Goal: Task Accomplishment & Management: Manage account settings

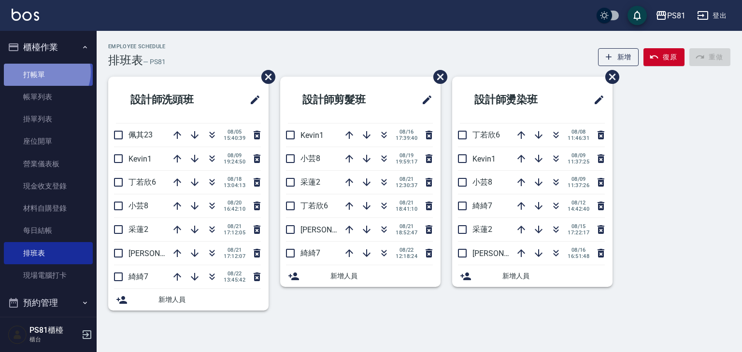
click at [45, 72] on link "打帳單" at bounding box center [48, 75] width 89 height 22
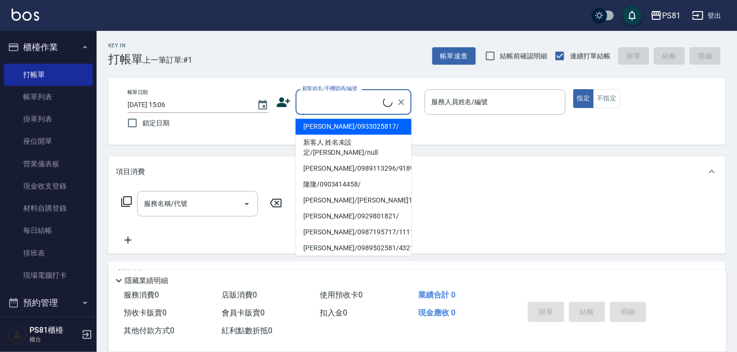
click at [357, 104] on input "顧客姓名/手機號碼/編號" at bounding box center [341, 102] width 83 height 17
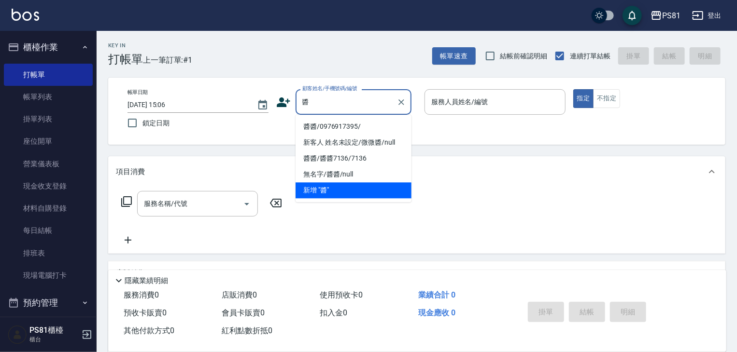
click at [356, 130] on li "醬醬/0976917395/" at bounding box center [353, 127] width 116 height 16
type input "醬醬/0976917395/"
type input "采蓮-2"
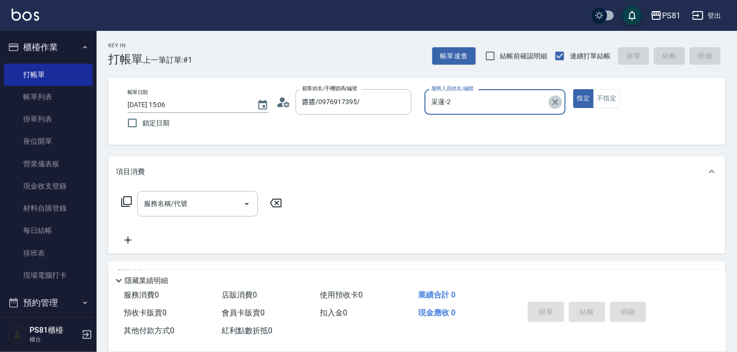
drag, startPoint x: 552, startPoint y: 101, endPoint x: 541, endPoint y: 102, distance: 10.7
click at [551, 101] on icon "Clear" at bounding box center [555, 103] width 10 height 10
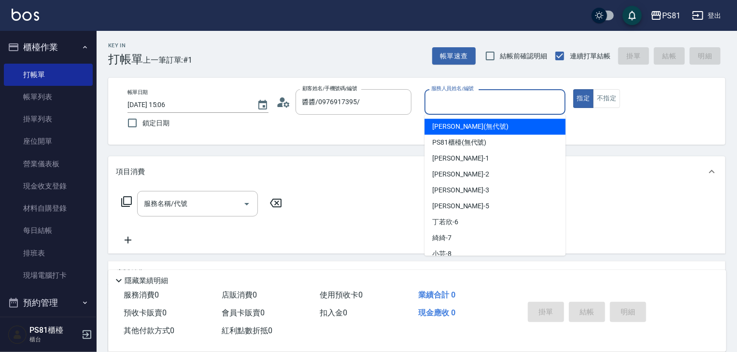
click at [541, 102] on input "服務人員姓名/編號" at bounding box center [495, 102] width 132 height 17
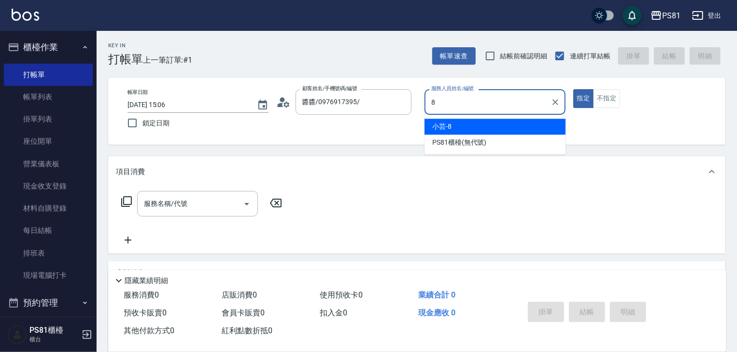
type input "小芸-8"
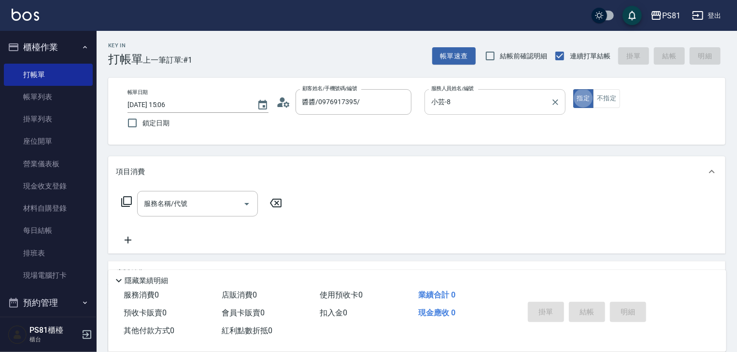
type button "true"
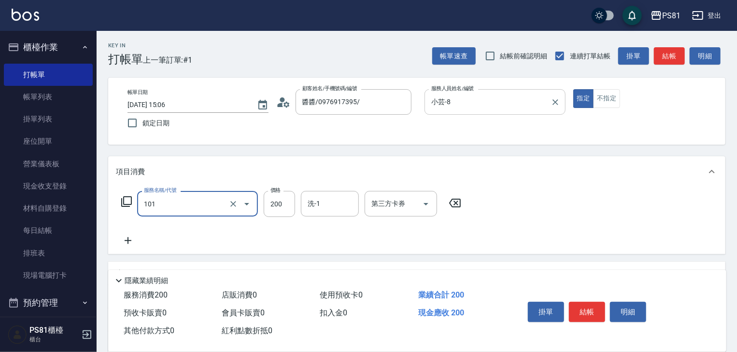
type input "一般洗髮(101)"
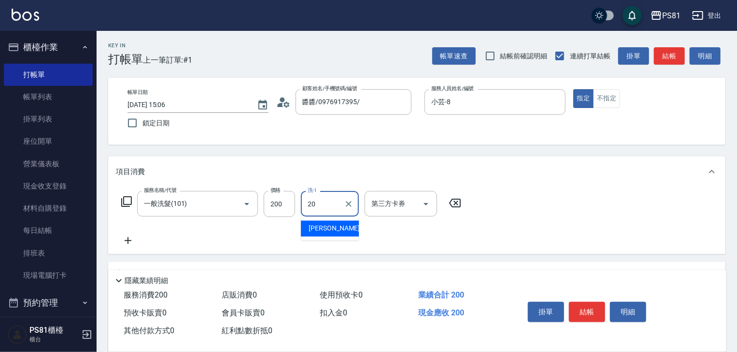
type input "[PERSON_NAME]-20"
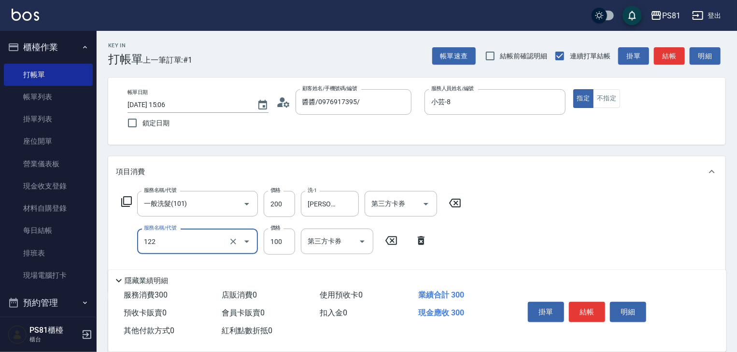
type input "電棒造型(122)"
click at [591, 313] on button "結帳" at bounding box center [587, 312] width 36 height 20
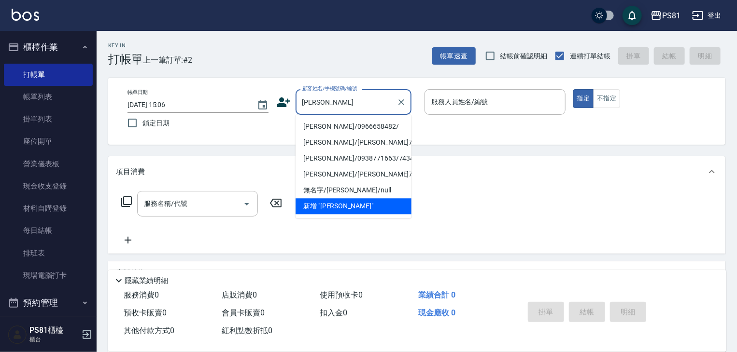
click at [342, 134] on li "[PERSON_NAME]/0966658482/" at bounding box center [353, 127] width 116 height 16
type input "[PERSON_NAME]/0966658482/"
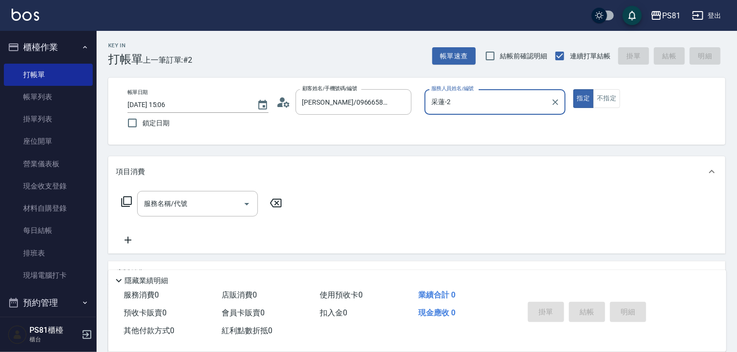
click at [463, 109] on input "采蓮-2" at bounding box center [488, 102] width 118 height 17
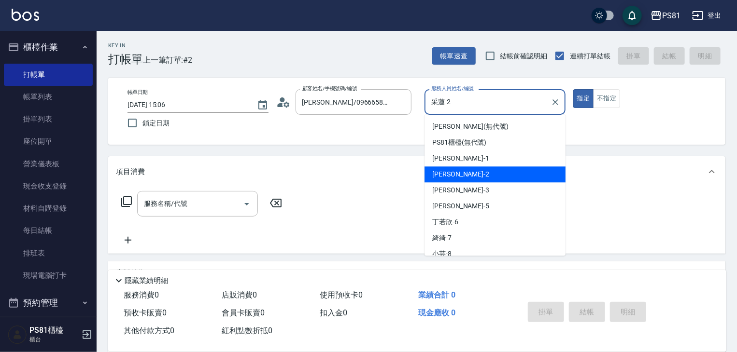
click at [463, 109] on input "采蓮-2" at bounding box center [488, 102] width 118 height 17
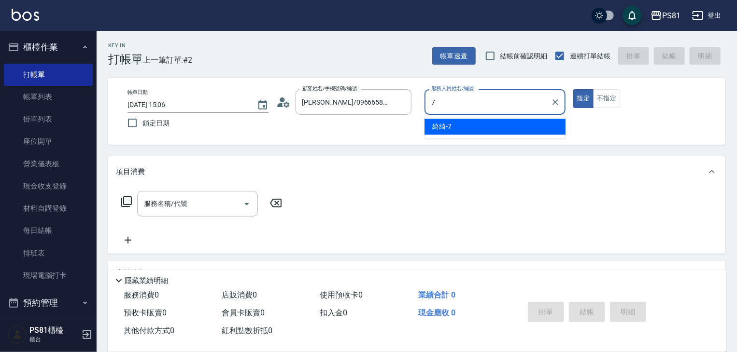
click at [432, 126] on div "綺綺 -7" at bounding box center [494, 127] width 141 height 16
click at [163, 197] on div "服務名稱/代號" at bounding box center [197, 204] width 121 height 26
type input "綺綺-7"
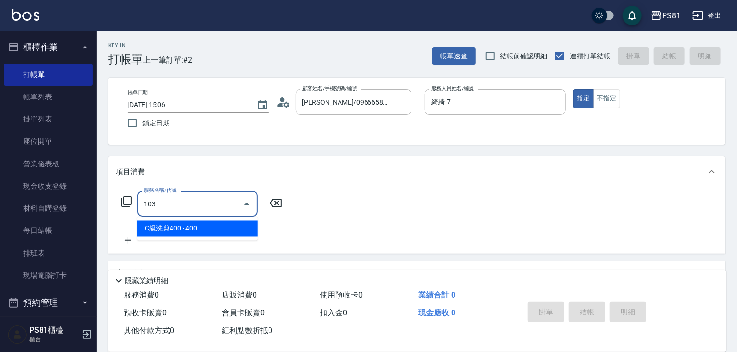
type input "C級洗剪400(103)"
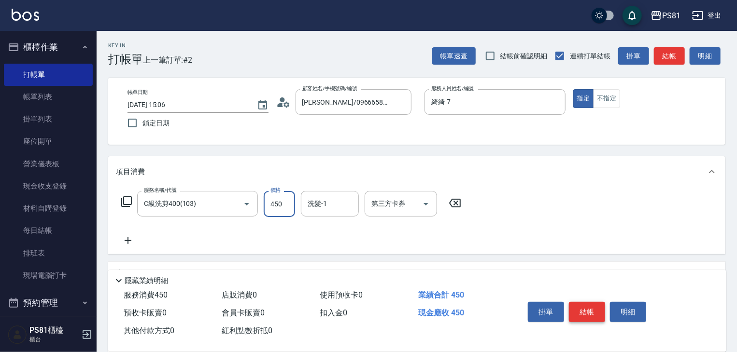
type input "450"
click at [578, 308] on button "結帳" at bounding box center [587, 312] width 36 height 20
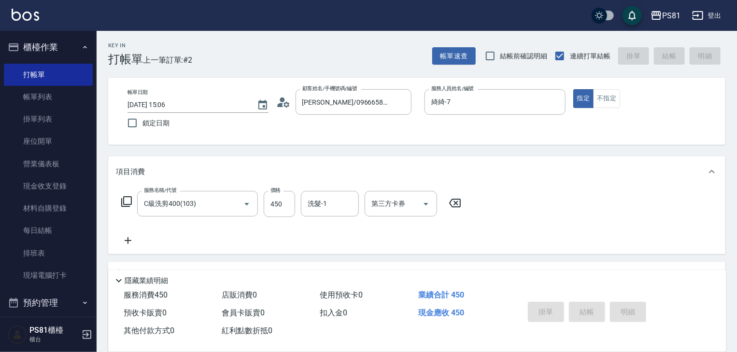
type input "[DATE] 15:19"
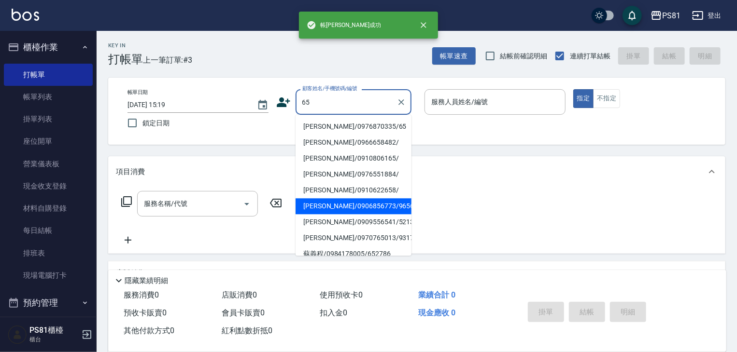
click at [353, 200] on li "[PERSON_NAME]/0906856773/9656" at bounding box center [353, 206] width 116 height 16
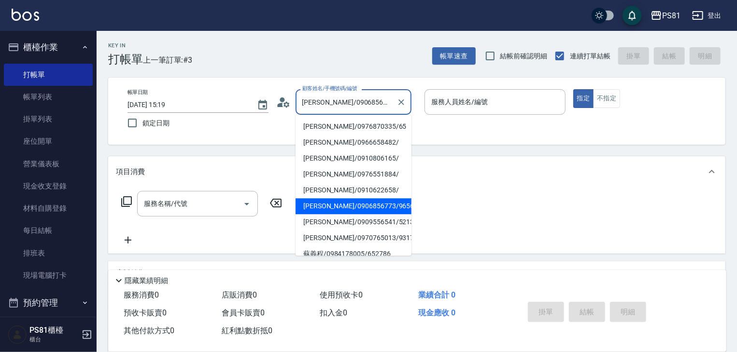
click at [357, 105] on input "[PERSON_NAME]/0906856773/9656" at bounding box center [346, 102] width 93 height 17
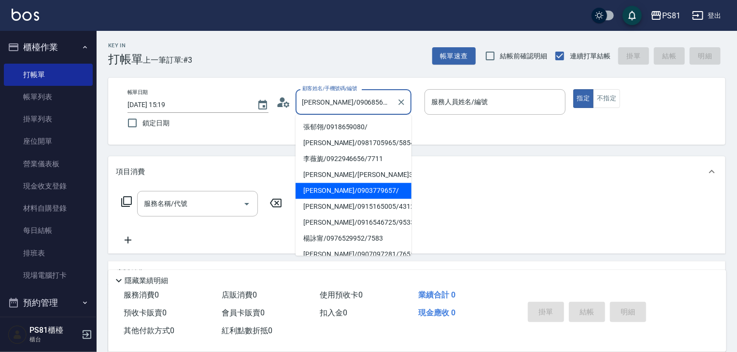
scroll to position [145, 0]
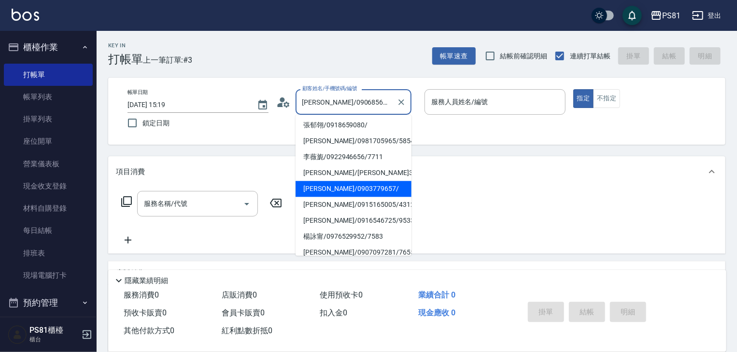
drag, startPoint x: 351, startPoint y: 194, endPoint x: 355, endPoint y: 183, distance: 11.5
click at [351, 194] on li "[PERSON_NAME]/0903779657/" at bounding box center [353, 189] width 116 height 16
type input "[PERSON_NAME]/0903779657/"
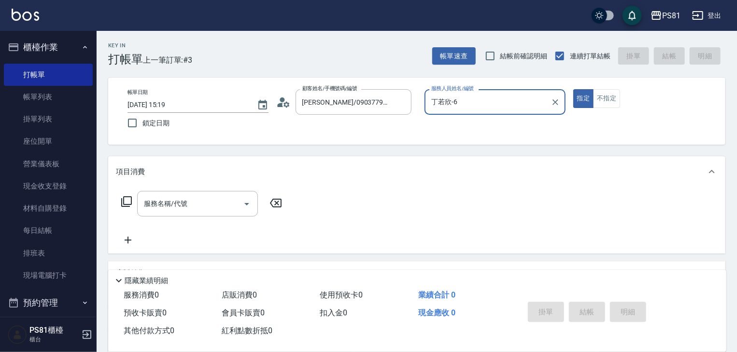
click at [448, 105] on input "丁若欣-6" at bounding box center [488, 102] width 118 height 17
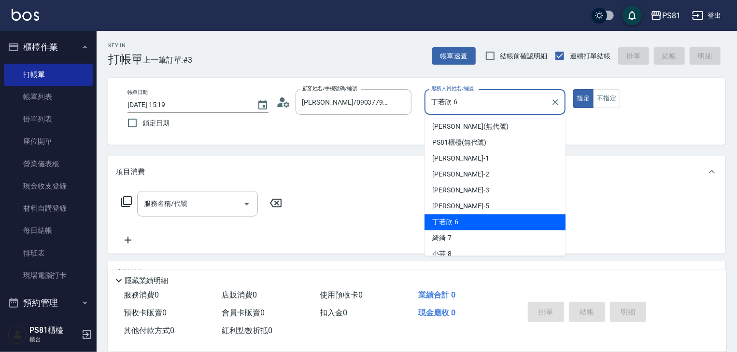
click at [448, 105] on input "丁若欣-6" at bounding box center [488, 102] width 118 height 17
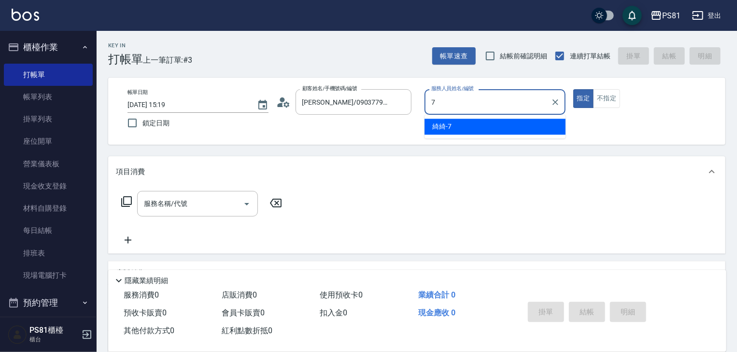
click at [452, 118] on ul "綺綺 -7" at bounding box center [494, 127] width 141 height 24
click at [462, 134] on div "綺綺 -7" at bounding box center [494, 127] width 141 height 16
type input "綺綺-7"
click at [207, 201] on input "服務名稱/代號" at bounding box center [190, 204] width 98 height 17
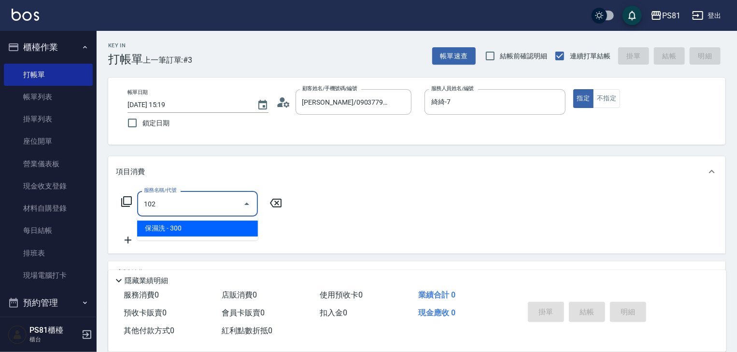
drag, startPoint x: 200, startPoint y: 229, endPoint x: 211, endPoint y: 223, distance: 12.8
click at [200, 228] on span "保濕洗 - 300" at bounding box center [197, 229] width 121 height 16
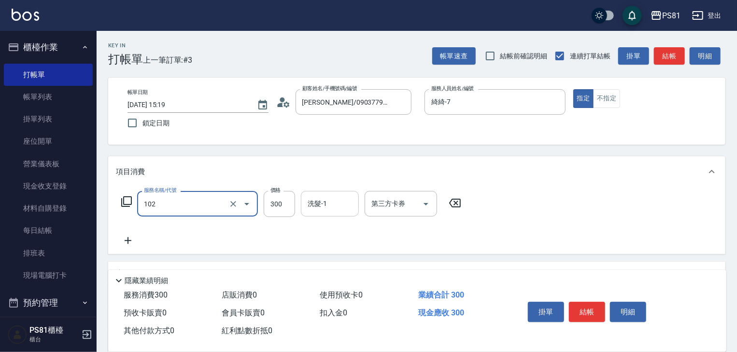
type input "保濕洗(102)"
click at [324, 209] on input "洗髮-1" at bounding box center [329, 204] width 49 height 17
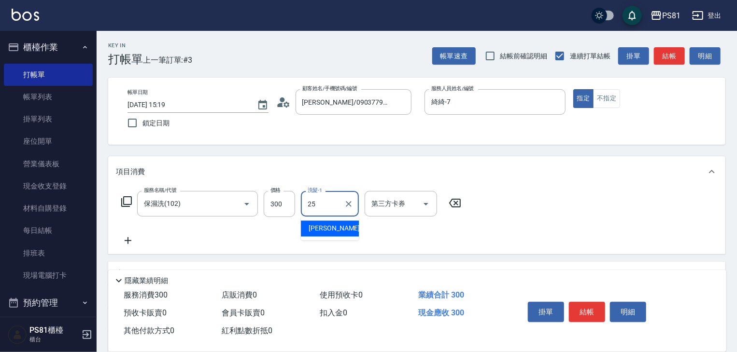
click at [327, 236] on div "[PERSON_NAME] -25" at bounding box center [330, 229] width 58 height 16
type input "[PERSON_NAME]-25"
click at [139, 241] on icon at bounding box center [128, 241] width 24 height 12
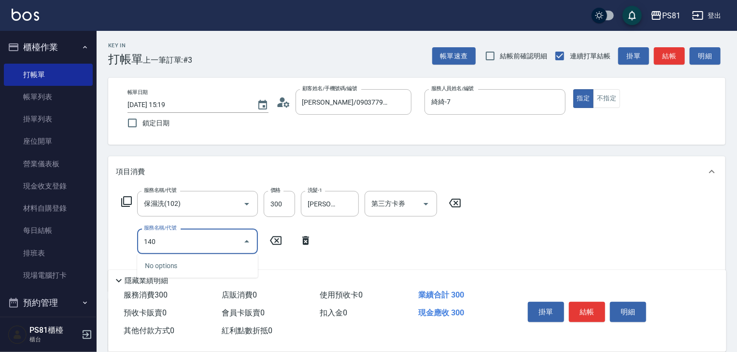
click at [161, 243] on input "140" at bounding box center [190, 241] width 98 height 17
drag, startPoint x: 174, startPoint y: 265, endPoint x: 262, endPoint y: 239, distance: 91.2
click at [182, 262] on span "C級單剪300 - 300" at bounding box center [197, 266] width 121 height 16
type input "C級單剪300(104)"
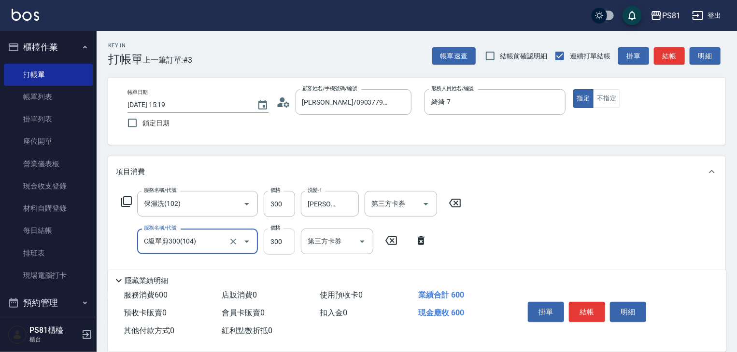
click at [278, 238] on input "300" at bounding box center [279, 242] width 31 height 26
type input "350"
click at [574, 310] on button "結帳" at bounding box center [587, 312] width 36 height 20
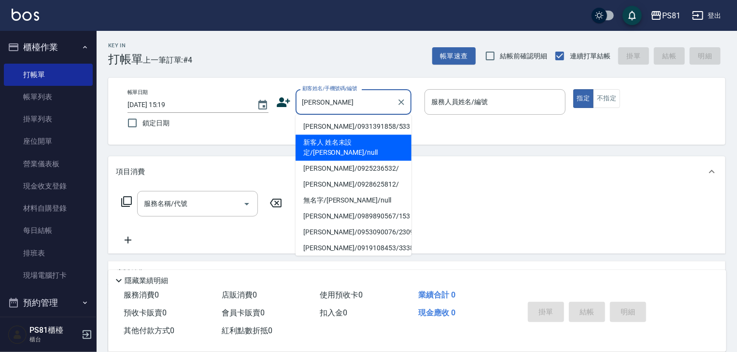
click at [368, 140] on li "新客人 姓名未設定/[PERSON_NAME]/null" at bounding box center [353, 148] width 116 height 26
type input "新客人 姓名未設定/[PERSON_NAME]/null"
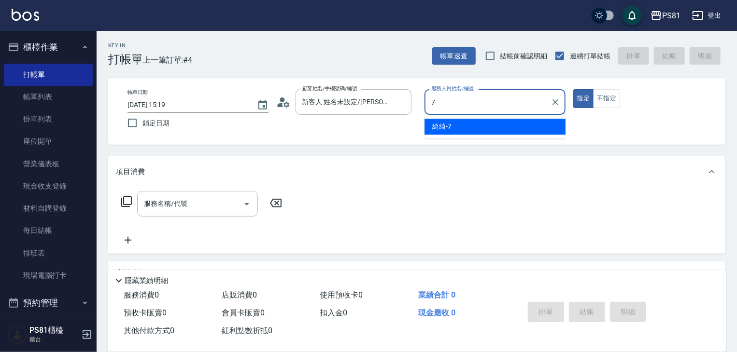
click at [443, 123] on span "綺綺 -7" at bounding box center [441, 127] width 19 height 10
type input "綺綺-7"
click at [181, 209] on input "服務名稱/代號" at bounding box center [190, 204] width 98 height 17
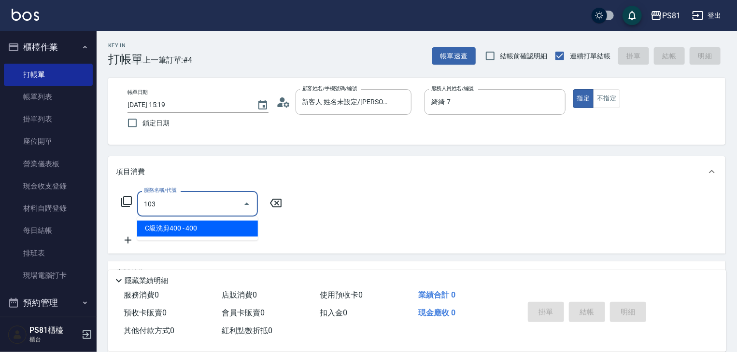
type input "C級洗剪400(103)"
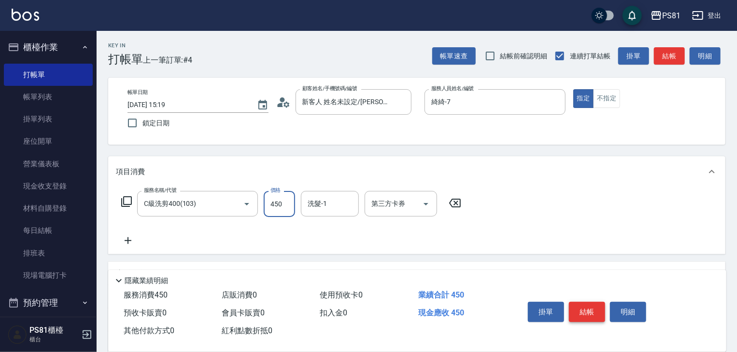
type input "450"
click at [588, 309] on button "結帳" at bounding box center [587, 312] width 36 height 20
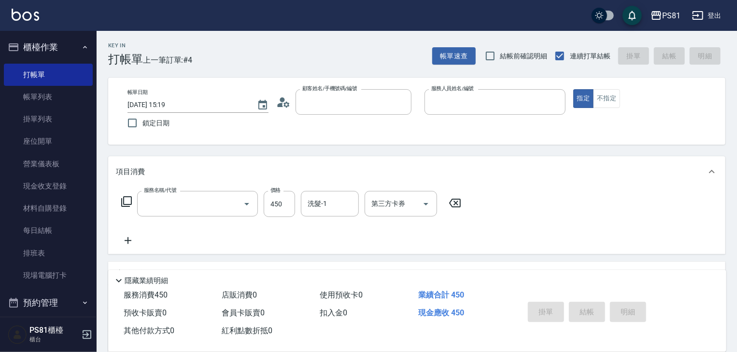
scroll to position [0, 0]
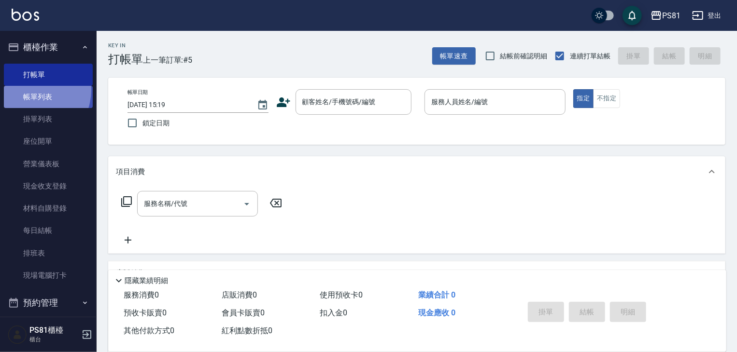
click at [29, 90] on link "帳單列表" at bounding box center [48, 97] width 89 height 22
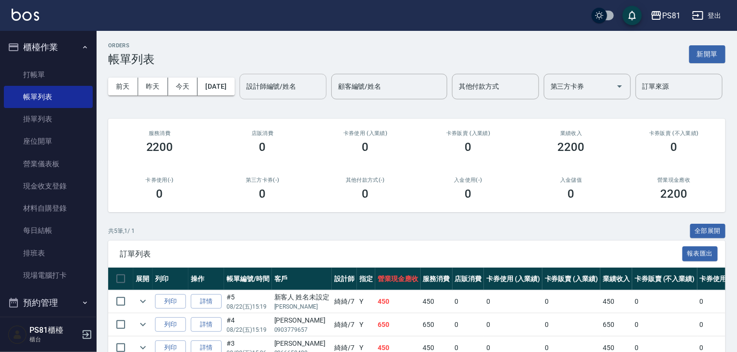
click at [244, 95] on input "設計師編號/姓名" at bounding box center [283, 86] width 78 height 17
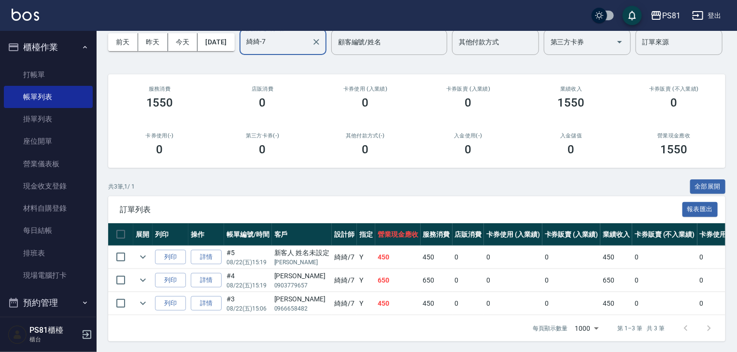
scroll to position [83, 0]
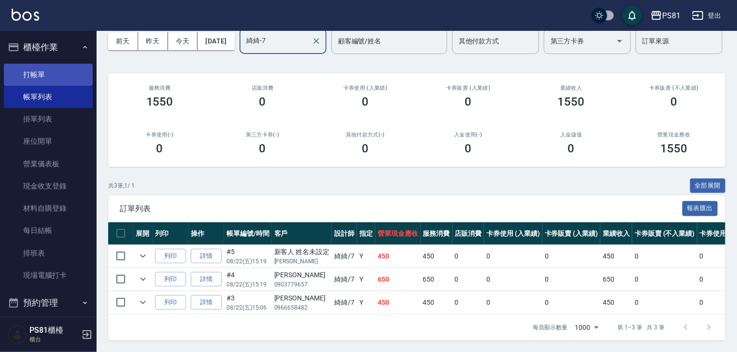
type input "綺綺-7"
click at [40, 71] on link "打帳單" at bounding box center [48, 75] width 89 height 22
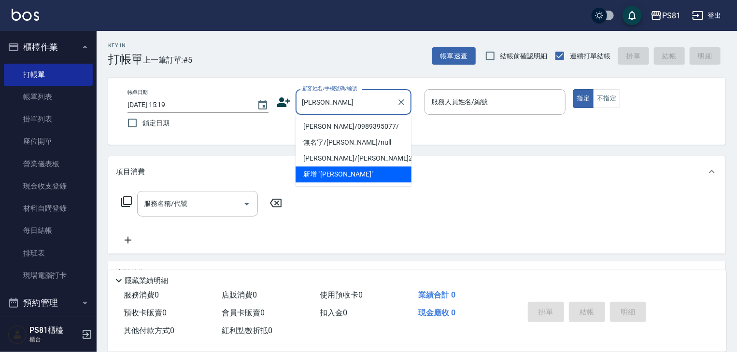
click at [371, 125] on li "[PERSON_NAME]/0989395077/" at bounding box center [353, 127] width 116 height 16
type input "[PERSON_NAME]/0989395077/"
type input "綺綺-7"
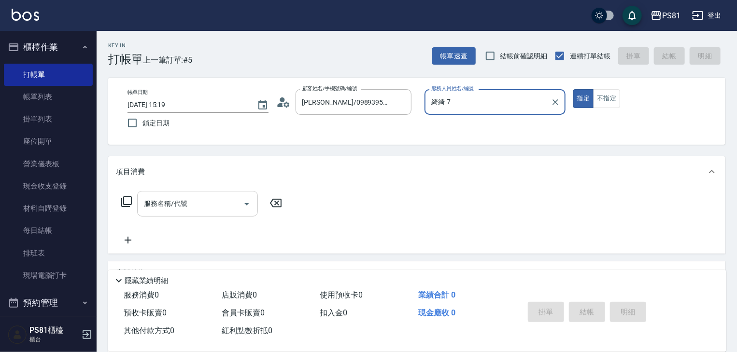
click at [212, 203] on input "服務名稱/代號" at bounding box center [190, 204] width 98 height 17
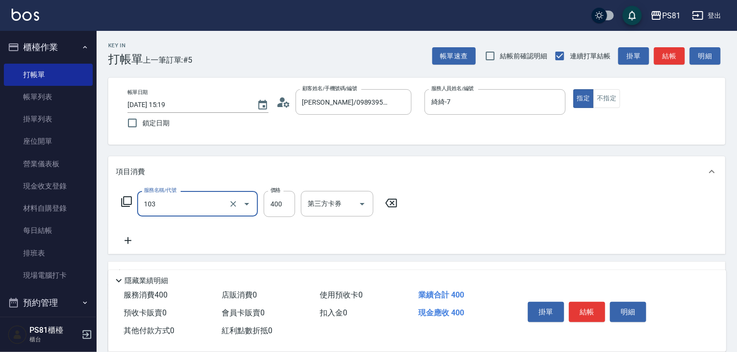
type input "C級洗剪400(103)"
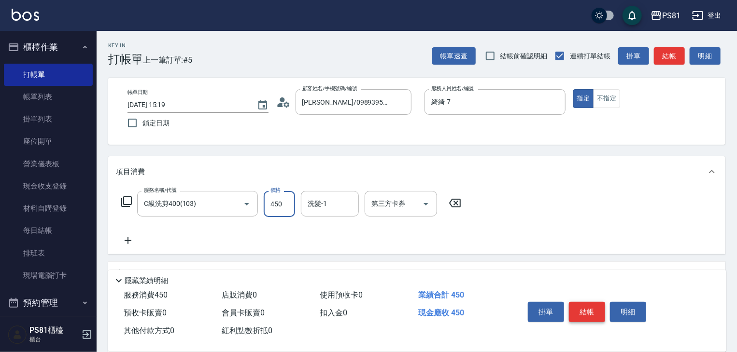
type input "450"
click at [600, 317] on button "結帳" at bounding box center [587, 312] width 36 height 20
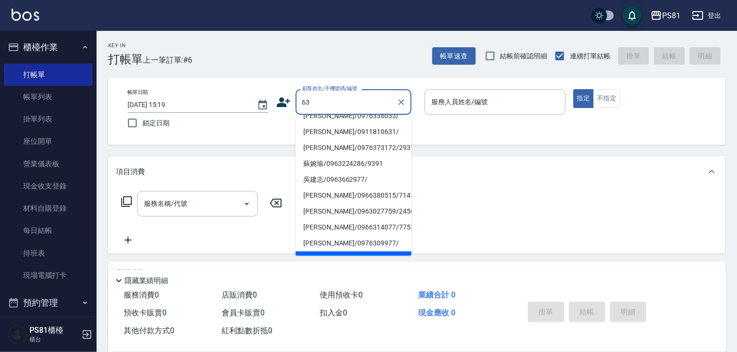
scroll to position [211, 0]
click at [344, 235] on li "[PERSON_NAME]/0976309977/" at bounding box center [353, 243] width 116 height 16
type input "[PERSON_NAME]/0976309977/"
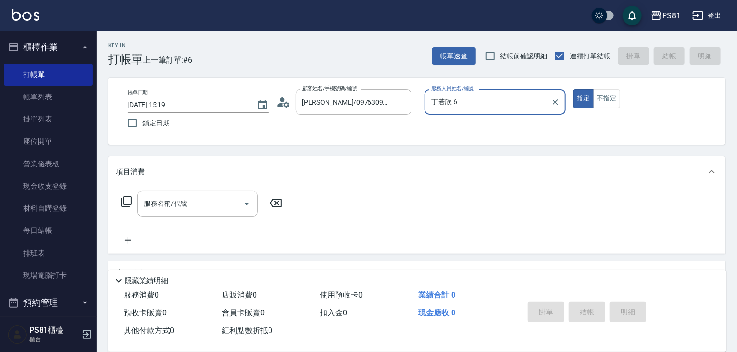
click at [441, 109] on input "丁若欣-6" at bounding box center [488, 102] width 118 height 17
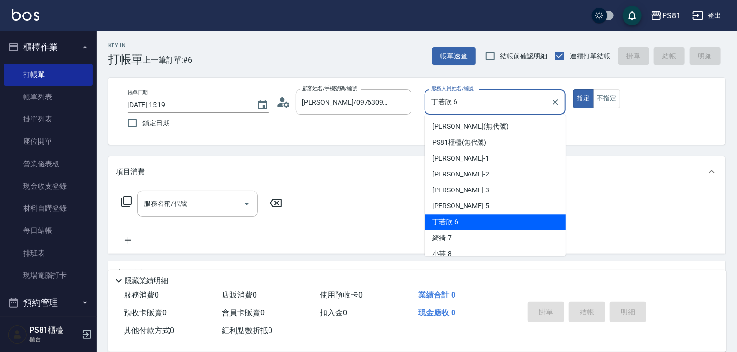
click at [441, 109] on input "丁若欣-6" at bounding box center [488, 102] width 118 height 17
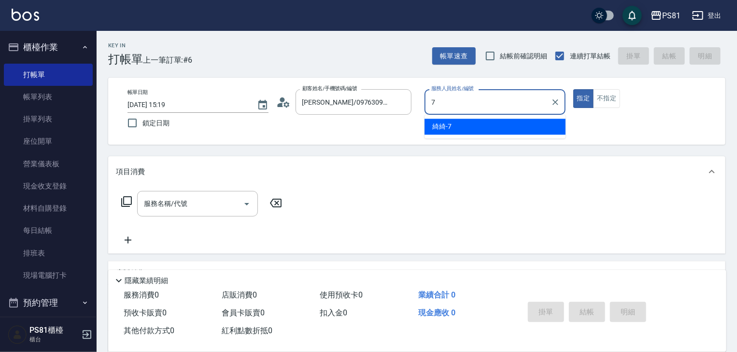
type input "綺綺-7"
type button "true"
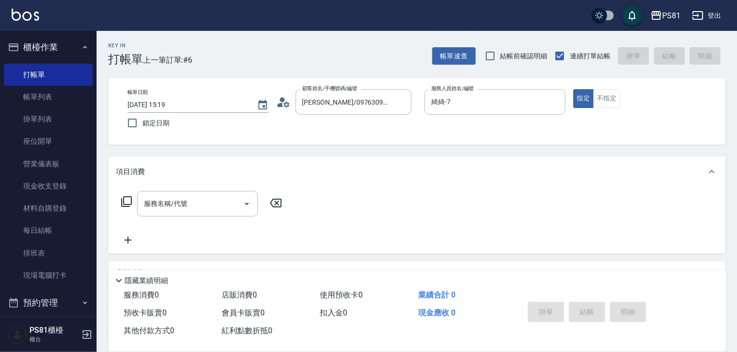
click at [622, 101] on div "指定 不指定" at bounding box center [643, 98] width 141 height 19
click at [618, 102] on button "不指定" at bounding box center [606, 98] width 27 height 19
drag, startPoint x: 209, startPoint y: 211, endPoint x: 213, endPoint y: 207, distance: 6.1
click at [213, 207] on input "服務名稱/代號" at bounding box center [190, 204] width 98 height 17
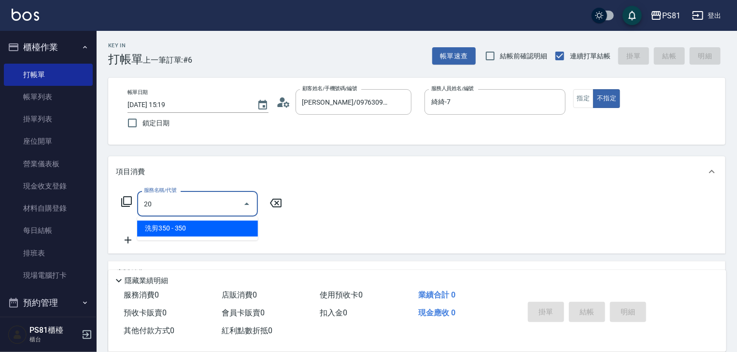
type input "2"
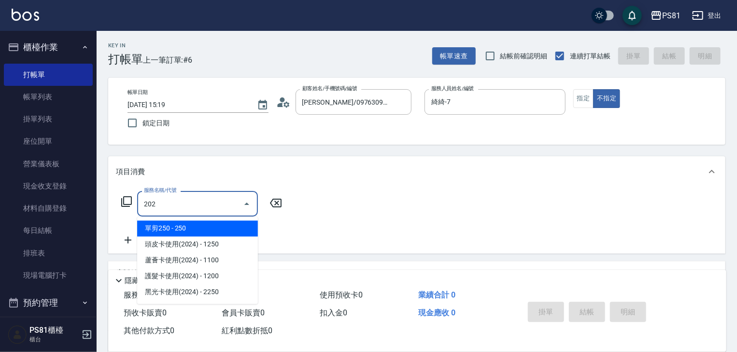
type input "單剪250(202)"
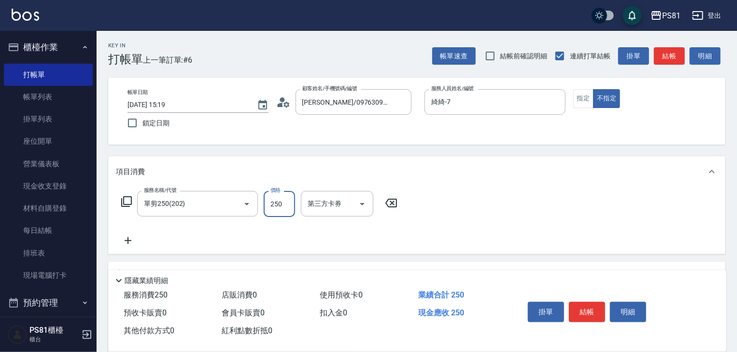
click at [578, 313] on button "結帳" at bounding box center [587, 312] width 36 height 20
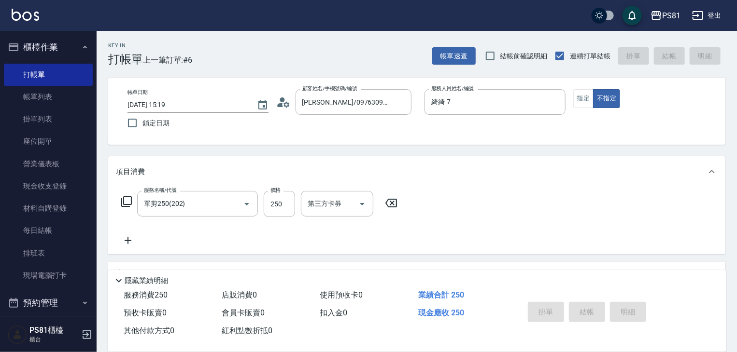
type input "[DATE] 15:20"
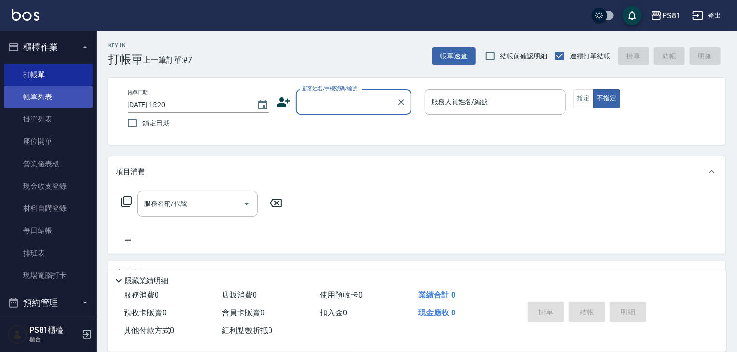
click at [54, 93] on link "帳單列表" at bounding box center [48, 97] width 89 height 22
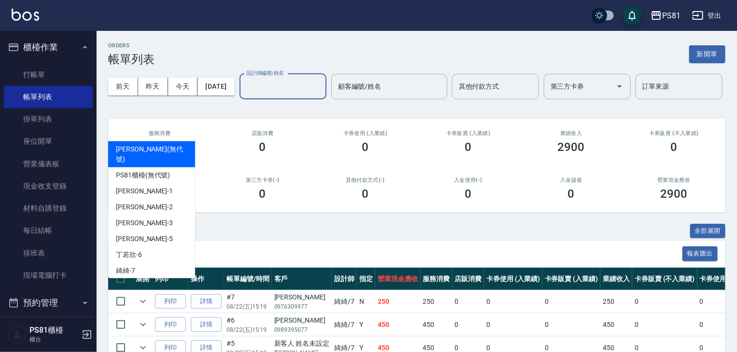
click at [244, 95] on input "設計師編號/姓名" at bounding box center [283, 86] width 78 height 17
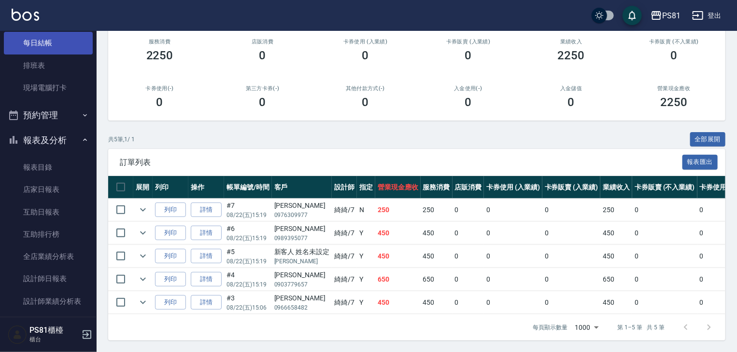
scroll to position [193, 0]
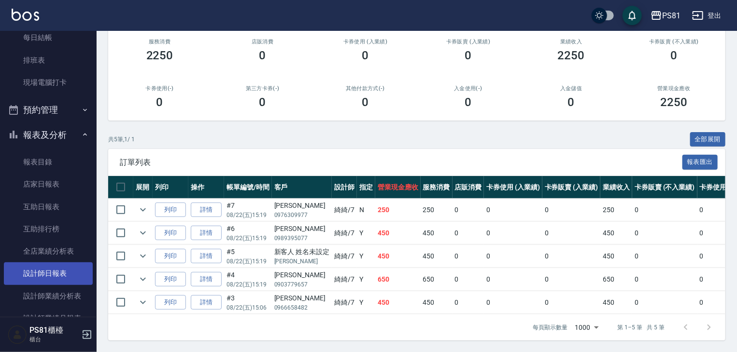
type input "綺綺-7"
click at [73, 272] on link "設計師日報表" at bounding box center [48, 274] width 89 height 22
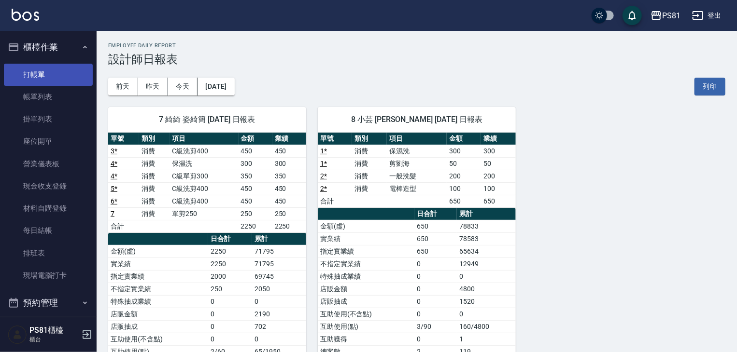
click at [35, 82] on link "打帳單" at bounding box center [48, 75] width 89 height 22
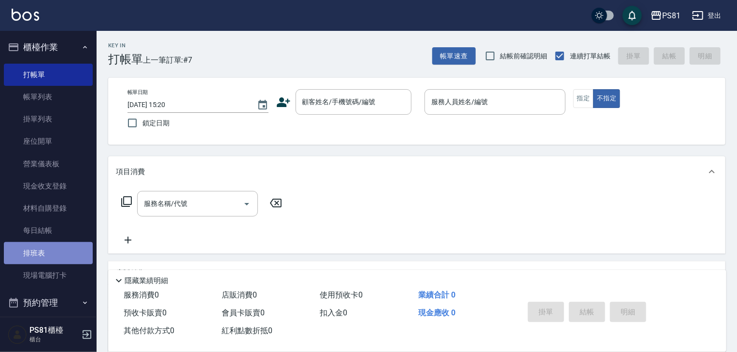
click at [61, 255] on link "排班表" at bounding box center [48, 253] width 89 height 22
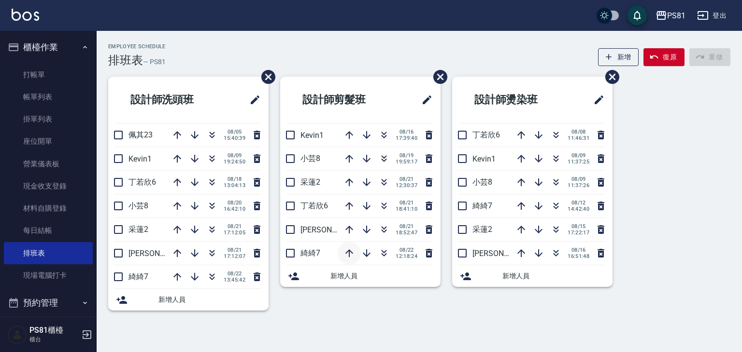
click at [351, 252] on icon "button" at bounding box center [349, 254] width 12 height 12
click at [346, 228] on icon "button" at bounding box center [349, 230] width 8 height 8
click at [50, 82] on link "打帳單" at bounding box center [48, 75] width 89 height 22
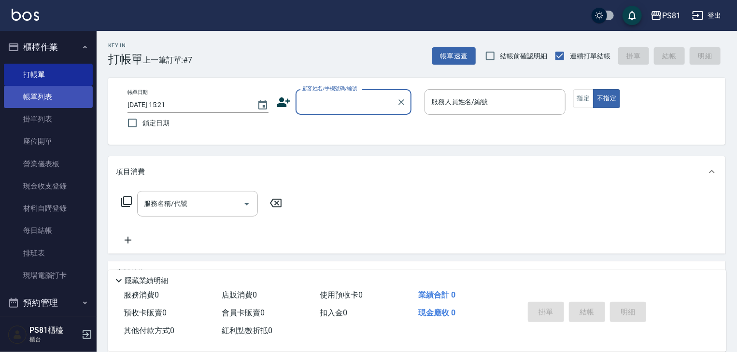
click at [60, 98] on link "帳單列表" at bounding box center [48, 97] width 89 height 22
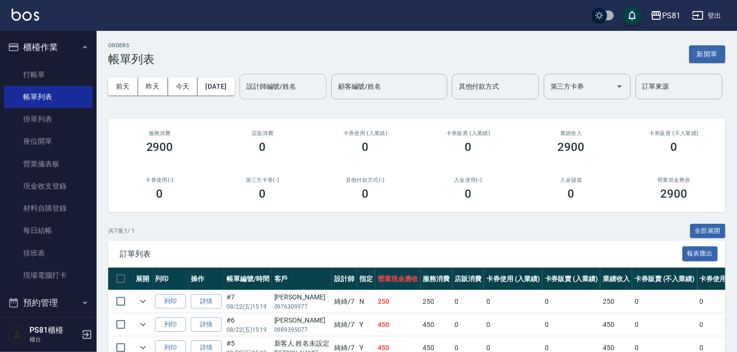
click at [244, 95] on input "設計師編號/姓名" at bounding box center [283, 86] width 78 height 17
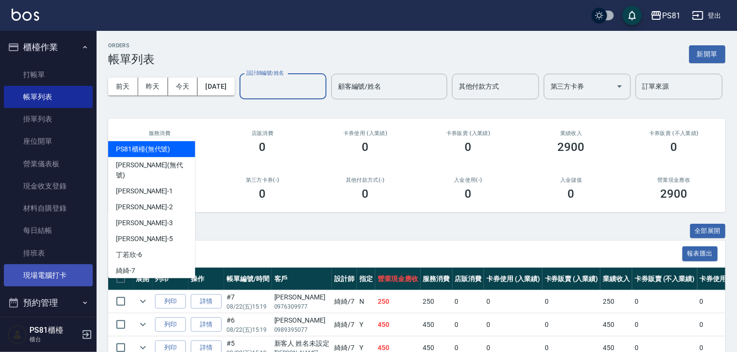
click at [30, 280] on link "現場電腦打卡" at bounding box center [48, 276] width 89 height 22
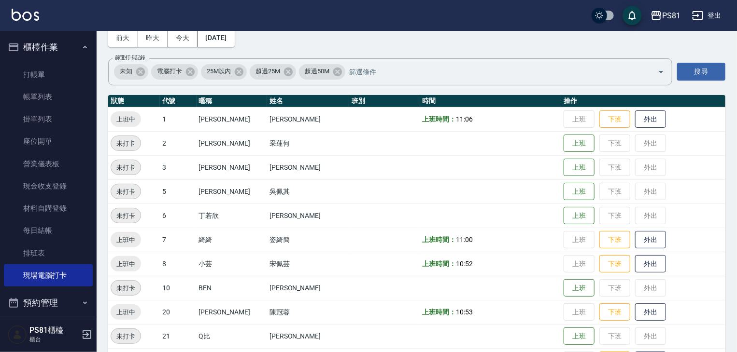
scroll to position [97, 0]
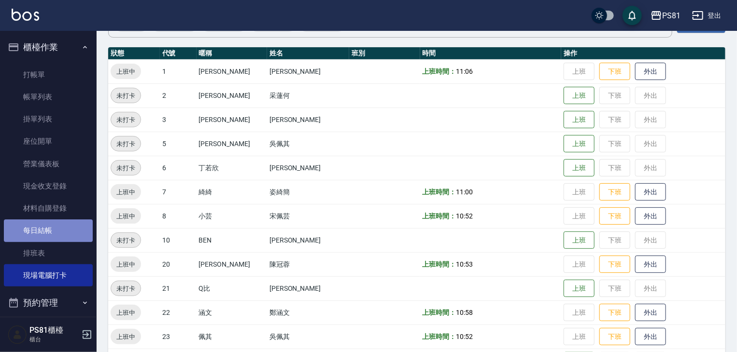
click at [75, 238] on link "每日結帳" at bounding box center [48, 231] width 89 height 22
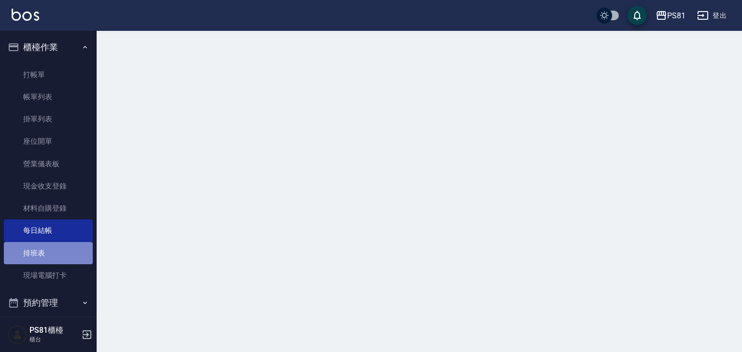
click at [61, 253] on link "排班表" at bounding box center [48, 253] width 89 height 22
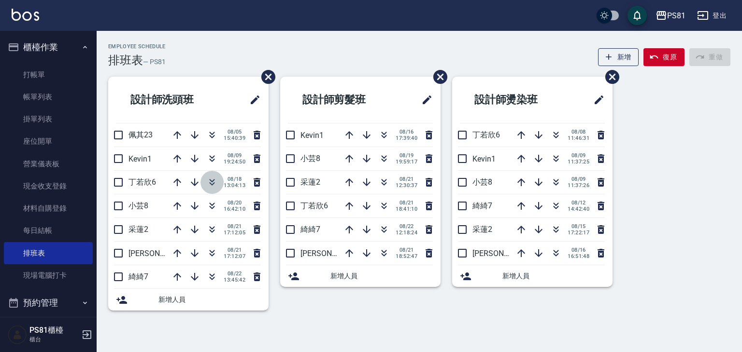
click at [218, 185] on button "button" at bounding box center [211, 182] width 23 height 23
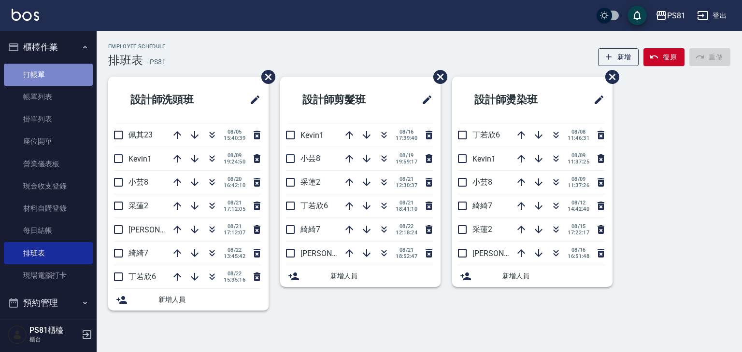
click at [62, 70] on link "打帳單" at bounding box center [48, 75] width 89 height 22
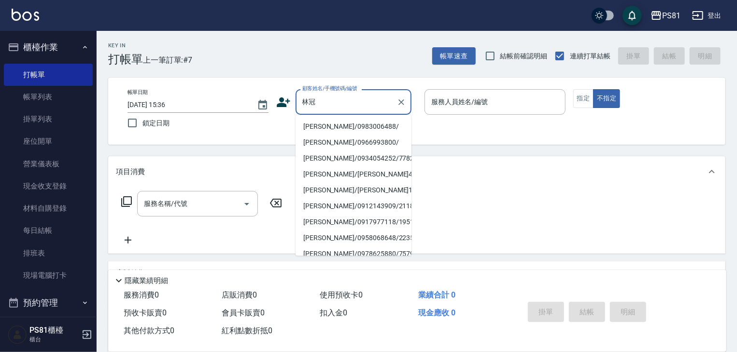
click at [346, 128] on li "[PERSON_NAME]/0983006488/" at bounding box center [353, 127] width 116 height 16
type input "[PERSON_NAME]/0983006488/"
type input "綺綺-7"
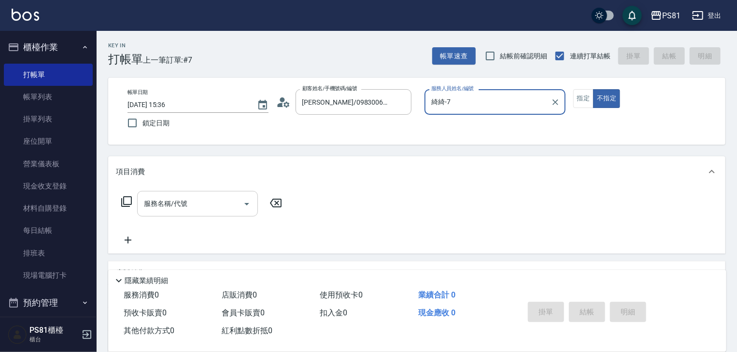
click at [156, 195] on div "服務名稱/代號" at bounding box center [197, 204] width 121 height 26
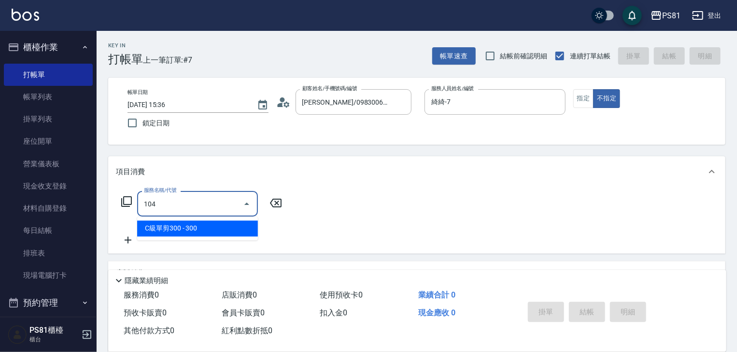
click at [171, 221] on ul "C級單剪300 - 300" at bounding box center [197, 229] width 121 height 24
click at [172, 224] on span "C級單剪300 - 300" at bounding box center [197, 229] width 121 height 16
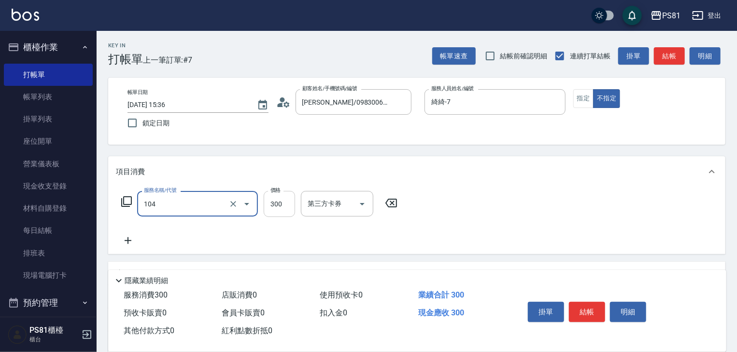
type input "C級單剪300(104)"
click at [273, 199] on input "300" at bounding box center [279, 204] width 31 height 26
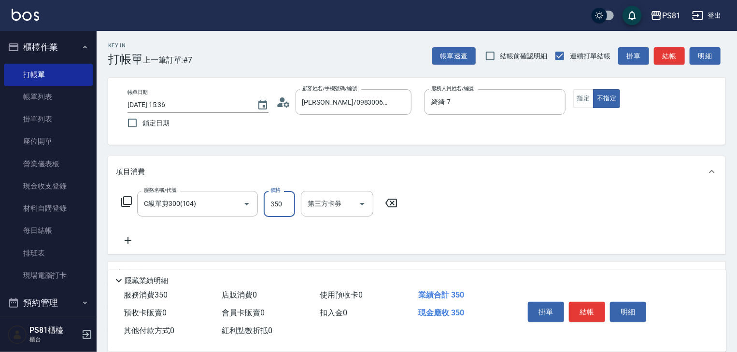
type input "350"
click at [569, 98] on div "帳單日期 [DATE] 15:36 鎖定日期 顧客姓名/手機號碼/編號 [PERSON_NAME]/0983006488/ 顧客姓名/手機號碼/編號 服務人員…" at bounding box center [417, 111] width 594 height 44
click at [575, 100] on button "指定" at bounding box center [583, 98] width 21 height 19
click at [583, 311] on button "結帳" at bounding box center [587, 312] width 36 height 20
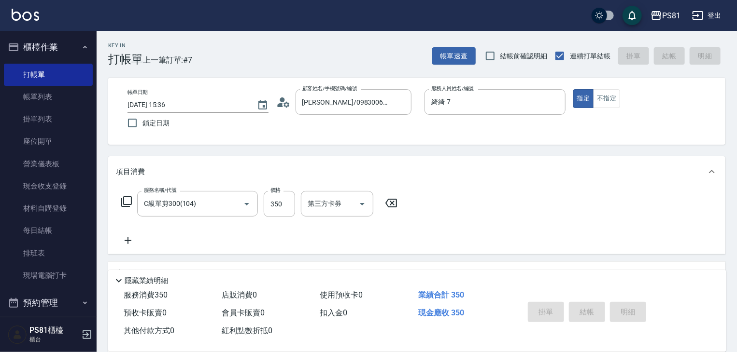
type input "[DATE] 15:37"
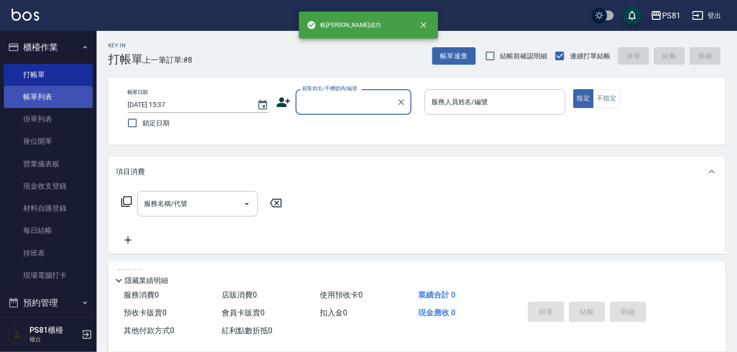
click at [42, 97] on link "帳單列表" at bounding box center [48, 97] width 89 height 22
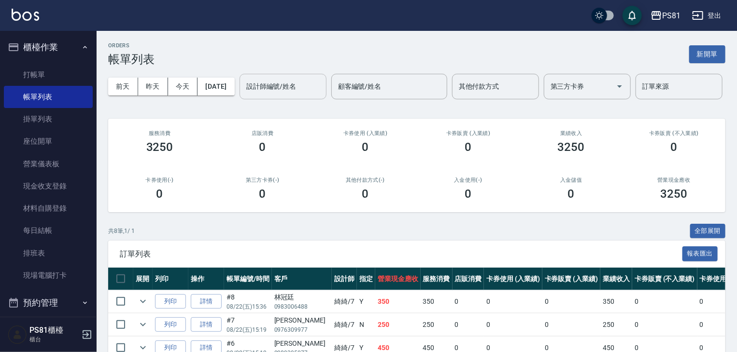
click at [244, 95] on input "設計師編號/姓名" at bounding box center [283, 86] width 78 height 17
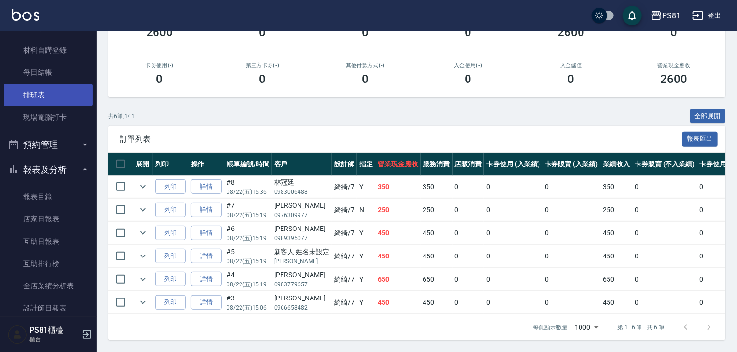
scroll to position [241, 0]
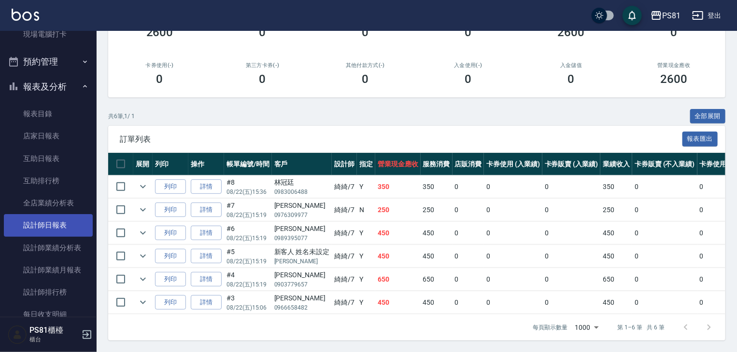
type input "綺綺-7"
click at [72, 231] on link "設計師日報表" at bounding box center [48, 225] width 89 height 22
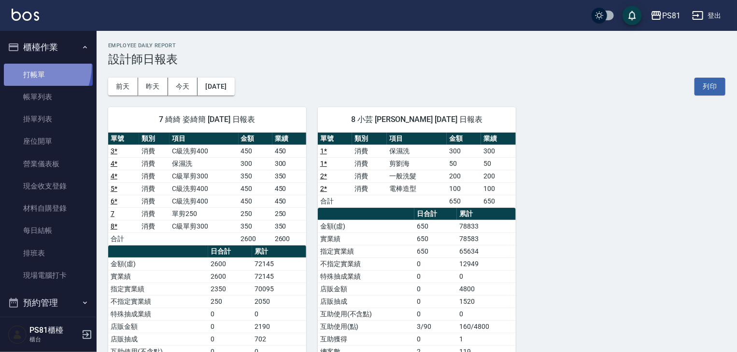
click at [25, 66] on link "打帳單" at bounding box center [48, 75] width 89 height 22
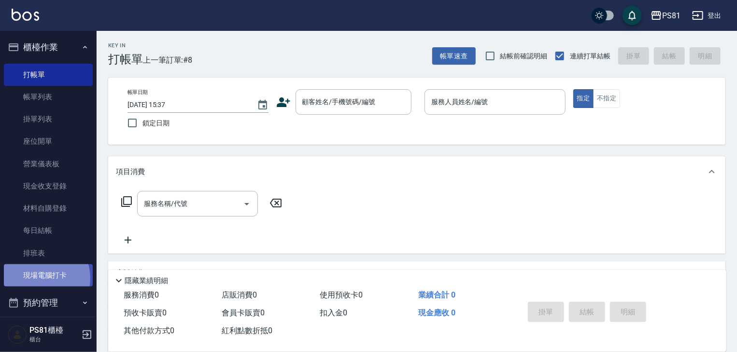
click at [37, 279] on link "現場電腦打卡" at bounding box center [48, 276] width 89 height 22
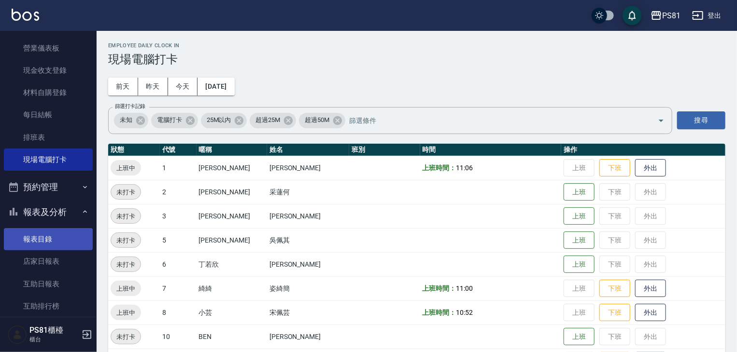
scroll to position [145, 0]
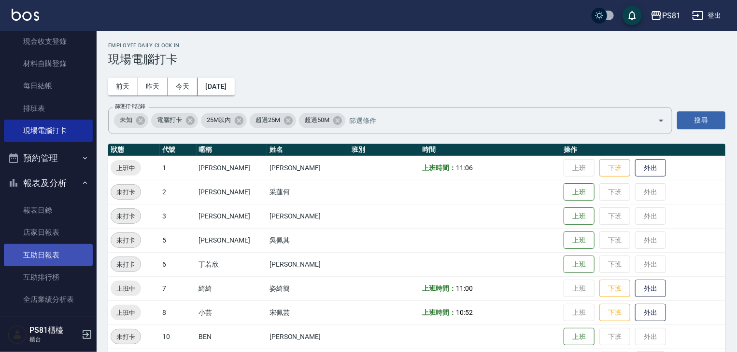
click at [55, 255] on link "互助日報表" at bounding box center [48, 255] width 89 height 22
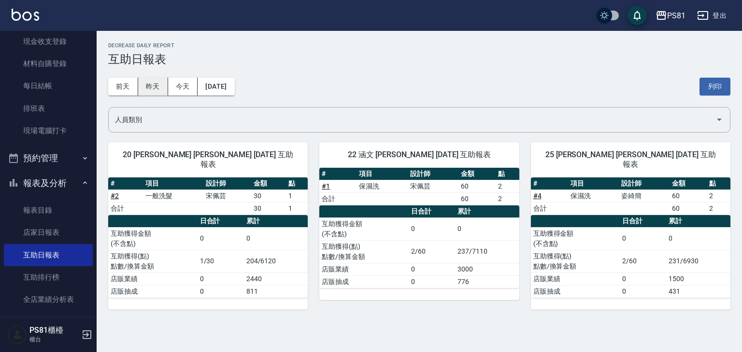
click at [163, 90] on button "昨天" at bounding box center [153, 87] width 30 height 18
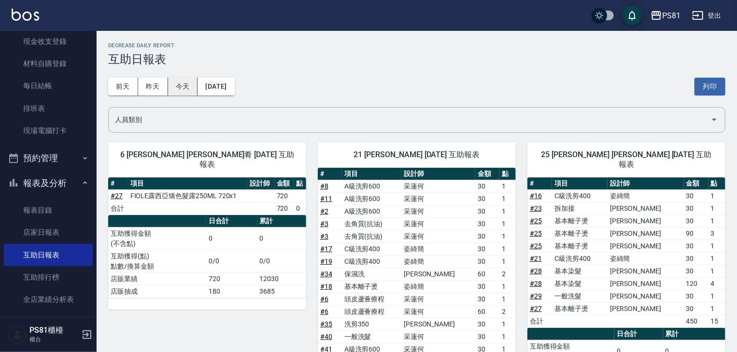
click at [185, 89] on button "今天" at bounding box center [183, 87] width 30 height 18
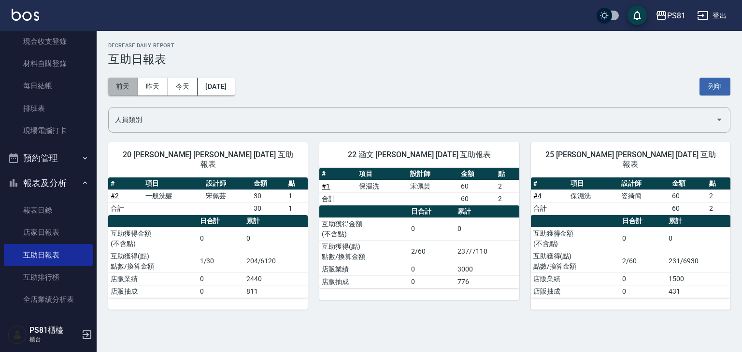
click at [133, 84] on button "前天" at bounding box center [123, 87] width 30 height 18
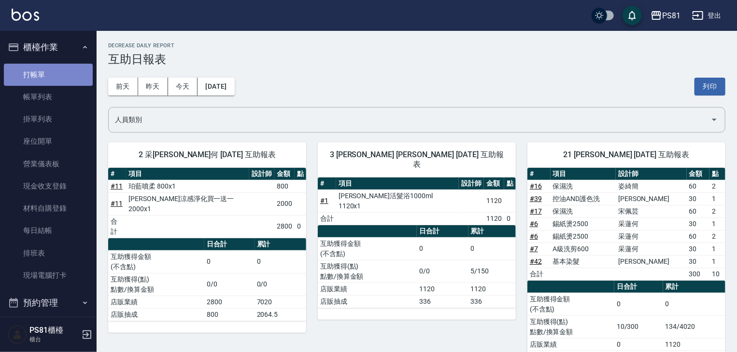
click at [70, 80] on link "打帳單" at bounding box center [48, 75] width 89 height 22
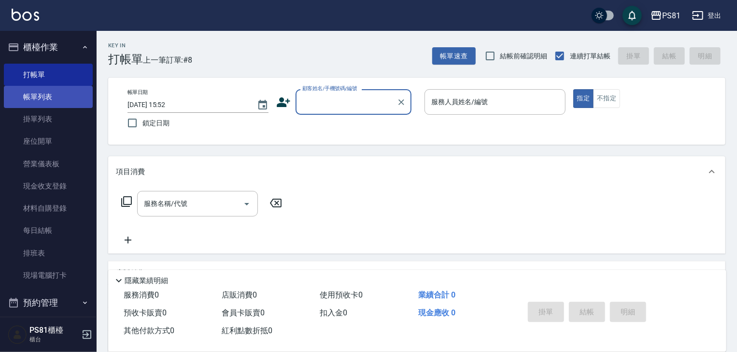
click at [55, 95] on link "帳單列表" at bounding box center [48, 97] width 89 height 22
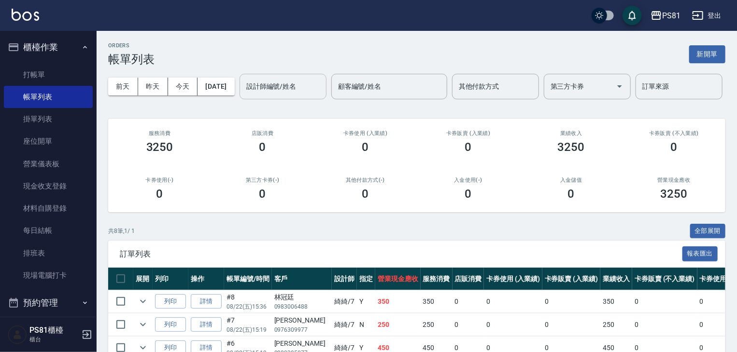
click at [244, 95] on input "設計師編號/姓名" at bounding box center [283, 86] width 78 height 17
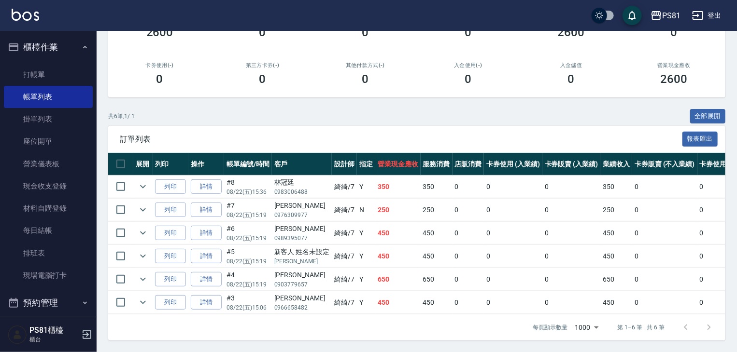
scroll to position [152, 0]
type input "綺綺-7"
click at [208, 253] on link "詳情" at bounding box center [206, 256] width 31 height 15
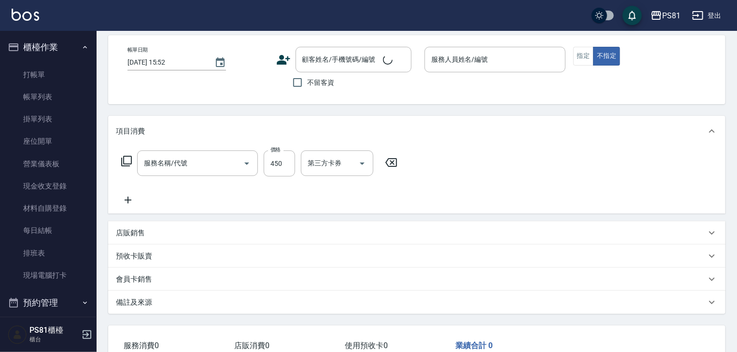
type input "C級洗剪400(103)"
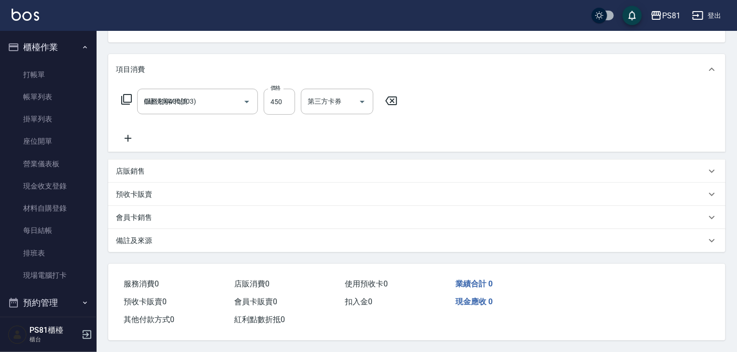
type input "[DATE] 15:19"
type input "綺綺-7"
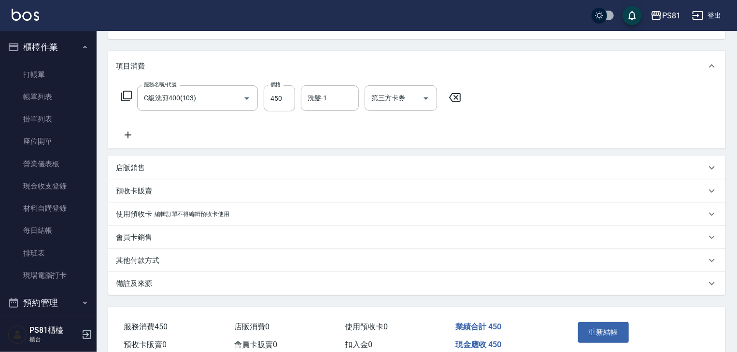
type input "新客人 姓名未設定/[PERSON_NAME]/null"
click at [143, 165] on p "店販銷售" at bounding box center [130, 168] width 29 height 10
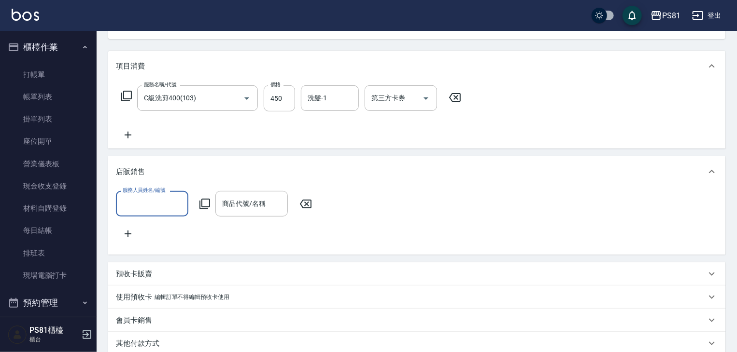
scroll to position [0, 0]
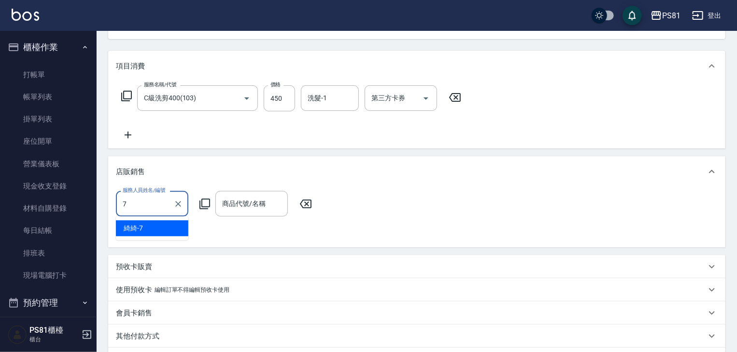
type input "綺綺-7"
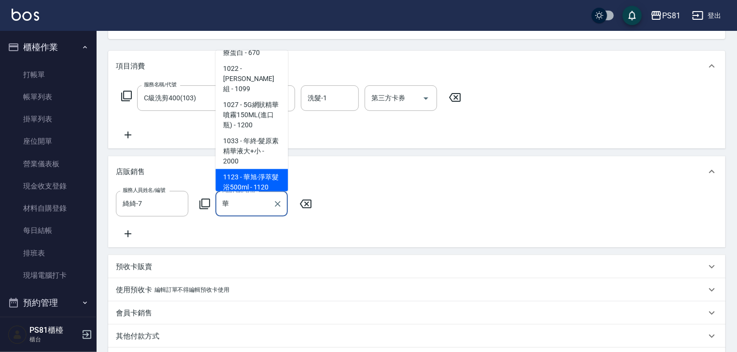
scroll to position [483, 0]
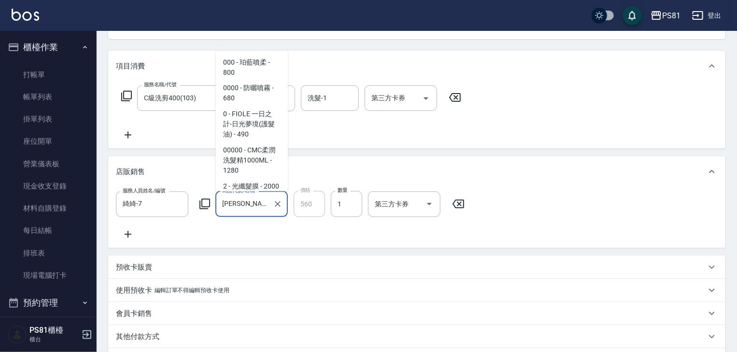
click at [263, 196] on input "[PERSON_NAME]-23護髮素500ML" at bounding box center [244, 204] width 49 height 17
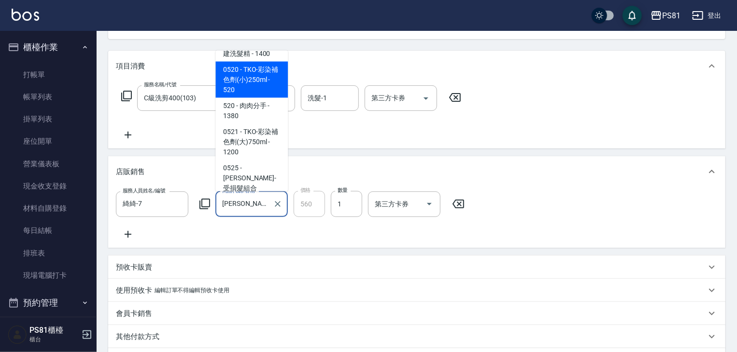
scroll to position [1924, 0]
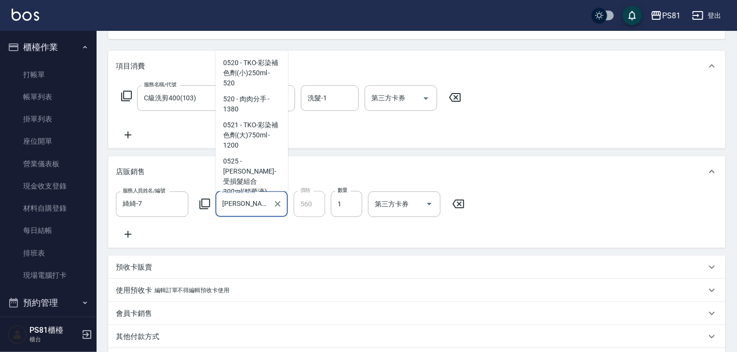
click at [252, 206] on input "[PERSON_NAME]-23護髮素500ML" at bounding box center [244, 204] width 49 height 17
click at [234, 203] on input "[PERSON_NAME]-23護髮素500ML" at bounding box center [244, 204] width 49 height 17
drag, startPoint x: 234, startPoint y: 203, endPoint x: 284, endPoint y: 189, distance: 52.1
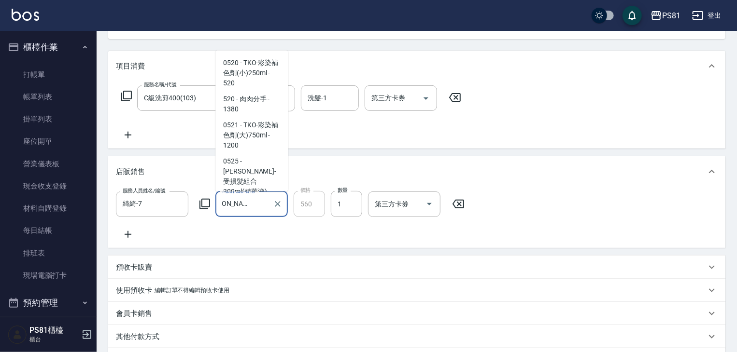
click at [291, 202] on div "服務人員姓名/編號 [PERSON_NAME]-7 服務人員姓名/編號 商品代號/名稱 [PERSON_NAME]-23護髮素500ML 商品代號/名稱 價格…" at bounding box center [293, 204] width 354 height 26
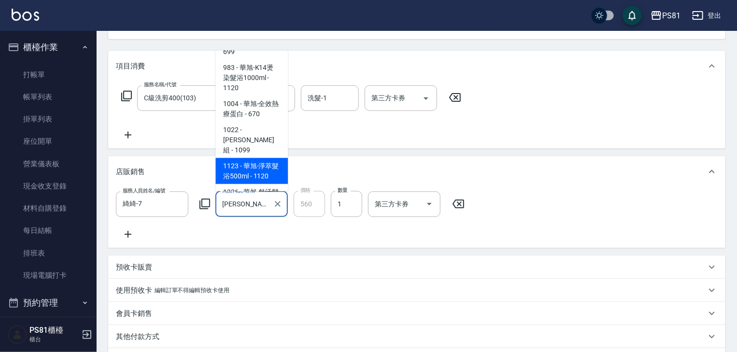
scroll to position [249, 0]
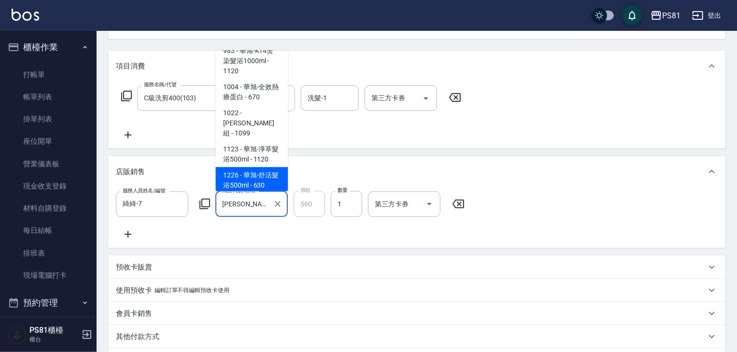
click at [266, 168] on span "1226 - 華旭-舒活髮浴500ml - 630" at bounding box center [251, 181] width 72 height 26
type input "[PERSON_NAME]活髮浴500ml"
type input "630"
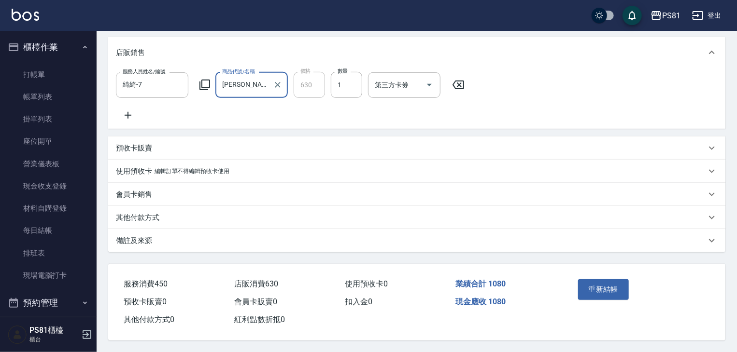
scroll to position [238, 0]
type input "[PERSON_NAME]活髮浴500ml"
click at [591, 282] on button "重新結帳" at bounding box center [603, 290] width 51 height 20
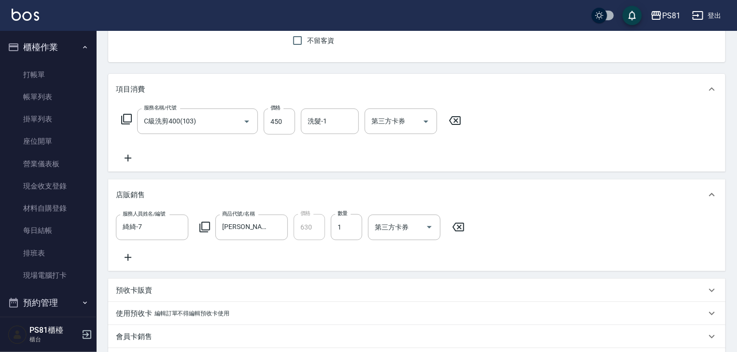
scroll to position [0, 0]
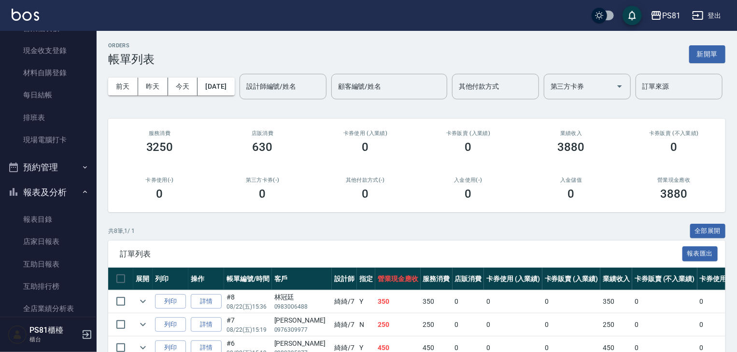
scroll to position [145, 0]
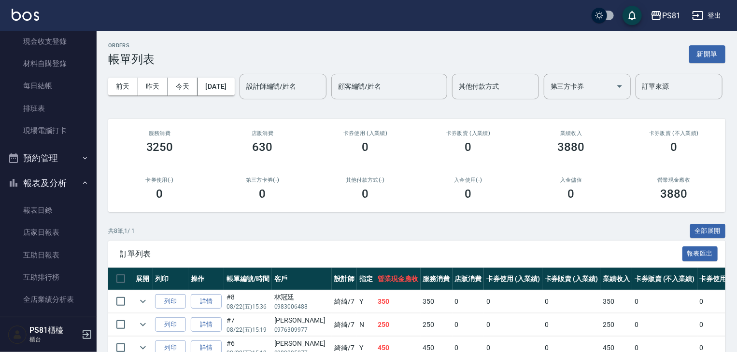
click at [244, 95] on input "設計師編號/姓名" at bounding box center [283, 86] width 78 height 17
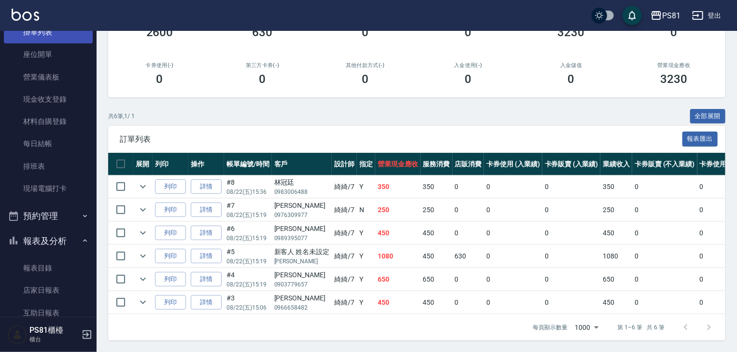
scroll to position [0, 0]
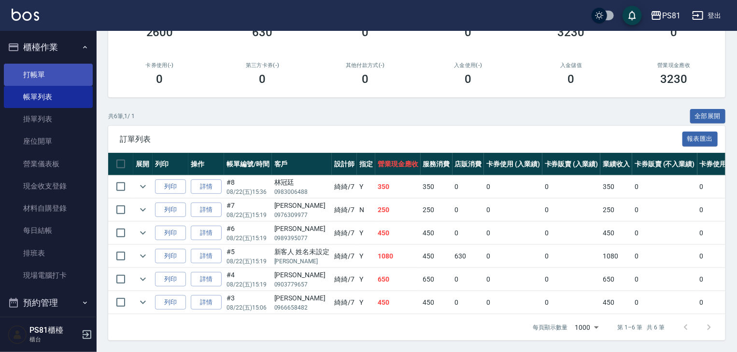
type input "綺綺-7"
click at [63, 78] on link "打帳單" at bounding box center [48, 75] width 89 height 22
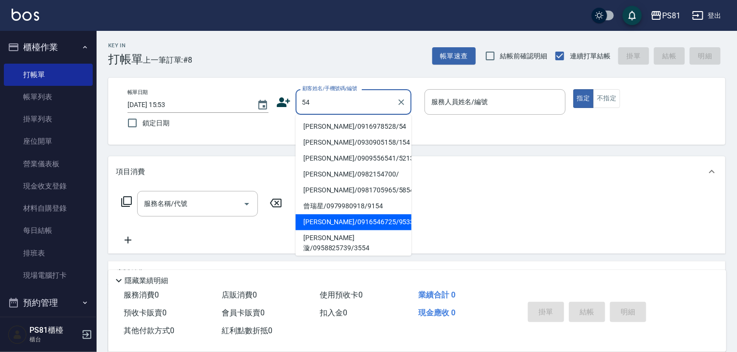
click at [342, 221] on li "[PERSON_NAME]/0916546725/9533" at bounding box center [353, 222] width 116 height 16
type input "[PERSON_NAME]/0916546725/9533"
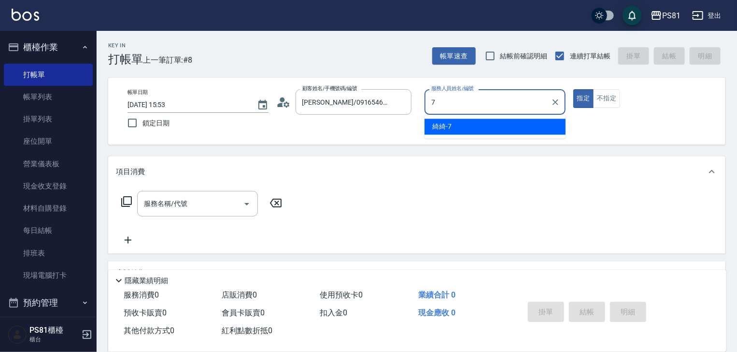
type input "綺綺-7"
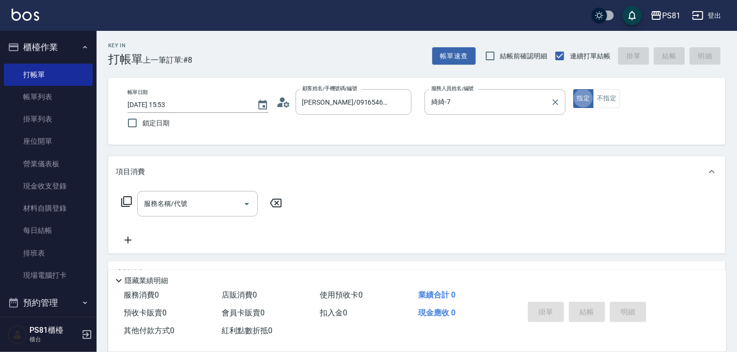
type button "true"
click at [147, 205] on input "服務名稱/代號" at bounding box center [190, 204] width 98 height 17
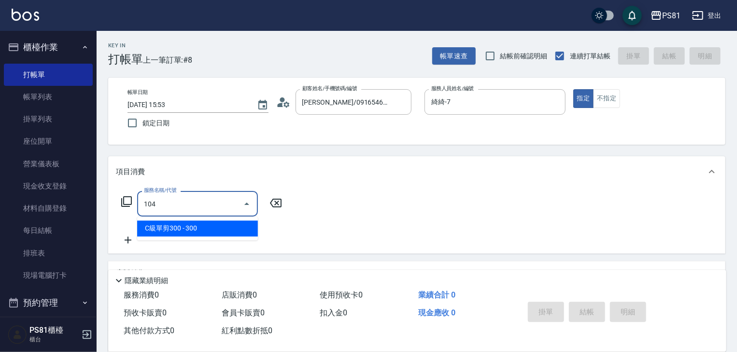
type input "C級單剪300(104)"
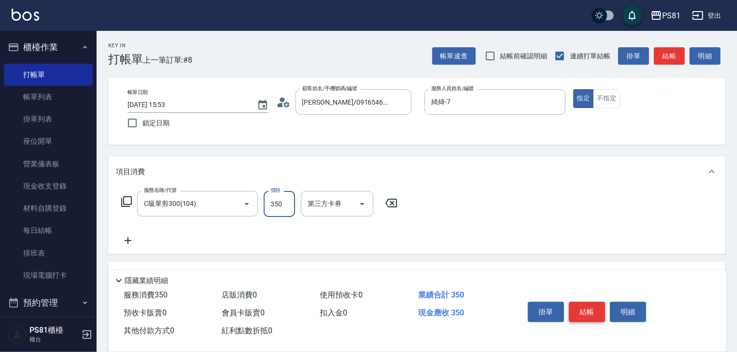
type input "350"
click at [590, 302] on button "結帳" at bounding box center [587, 312] width 36 height 20
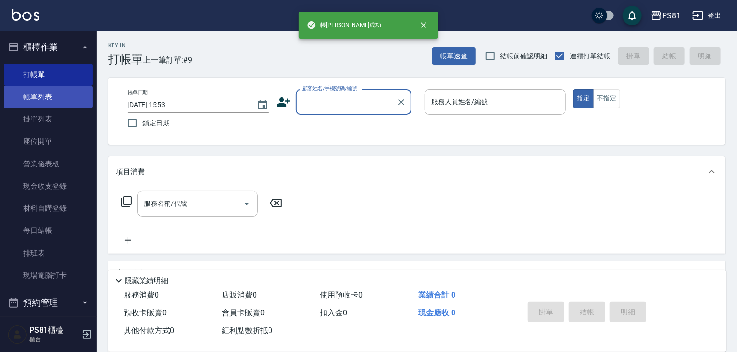
click at [33, 99] on link "帳單列表" at bounding box center [48, 97] width 89 height 22
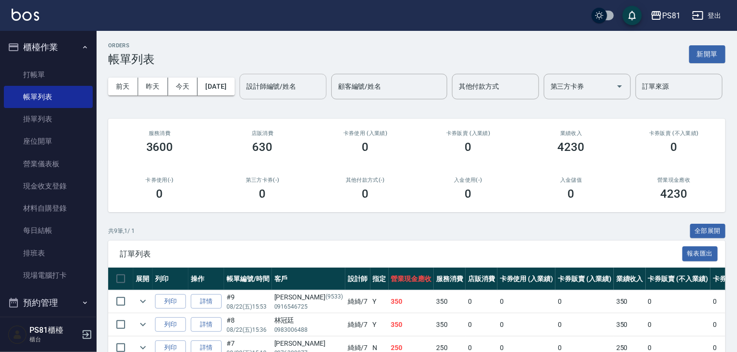
click at [244, 95] on input "設計師編號/姓名" at bounding box center [283, 86] width 78 height 17
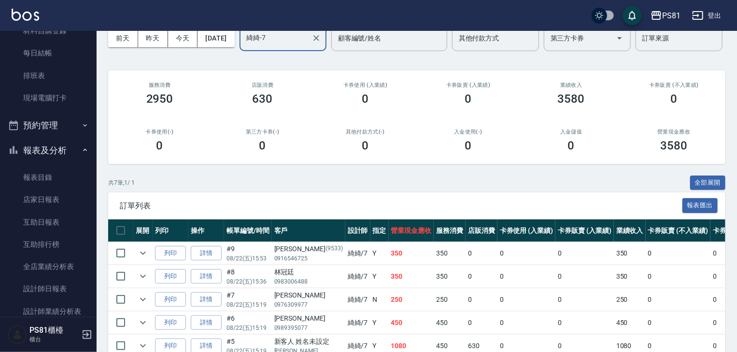
scroll to position [193, 0]
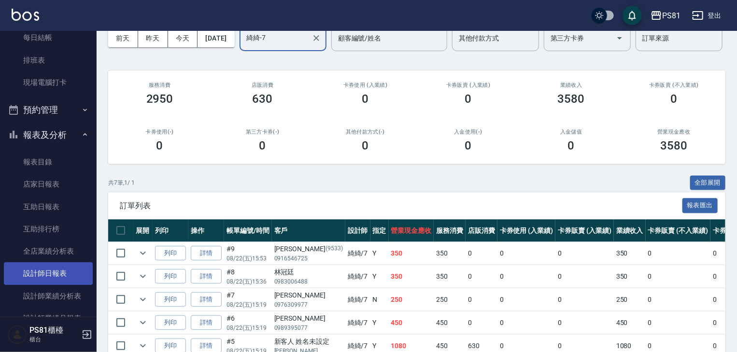
type input "綺綺-7"
click at [58, 272] on link "設計師日報表" at bounding box center [48, 274] width 89 height 22
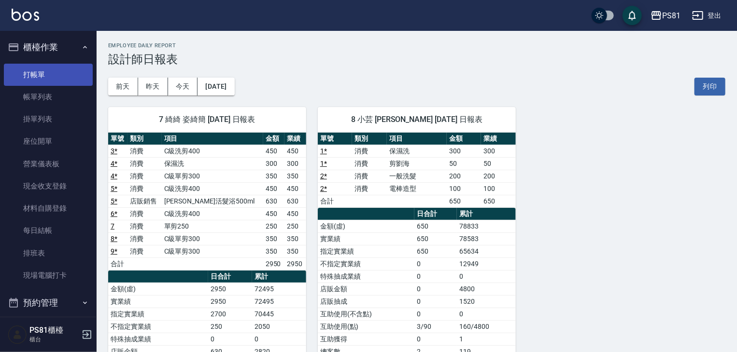
click at [62, 76] on link "打帳單" at bounding box center [48, 75] width 89 height 22
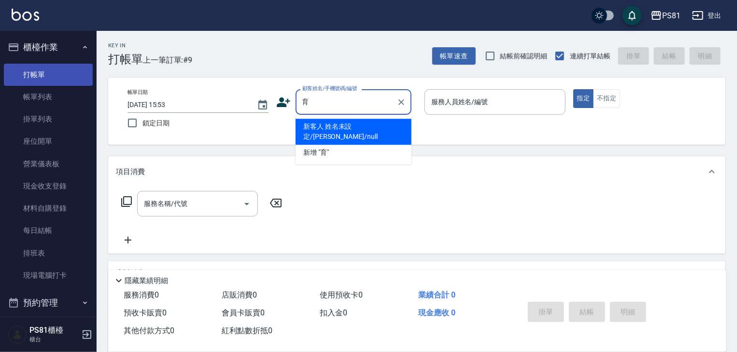
type input "新客人 姓名未設定/[PERSON_NAME]/null"
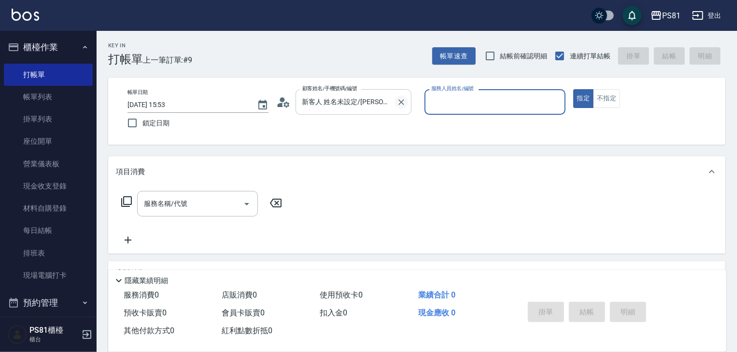
click at [403, 104] on icon "Clear" at bounding box center [401, 102] width 6 height 6
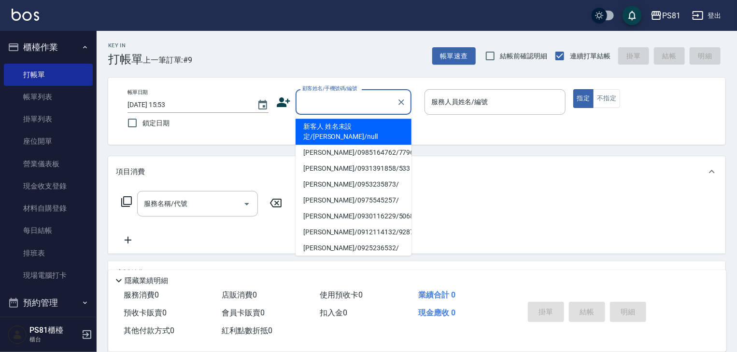
click at [375, 99] on input "顧客姓名/手機號碼/編號" at bounding box center [346, 102] width 93 height 17
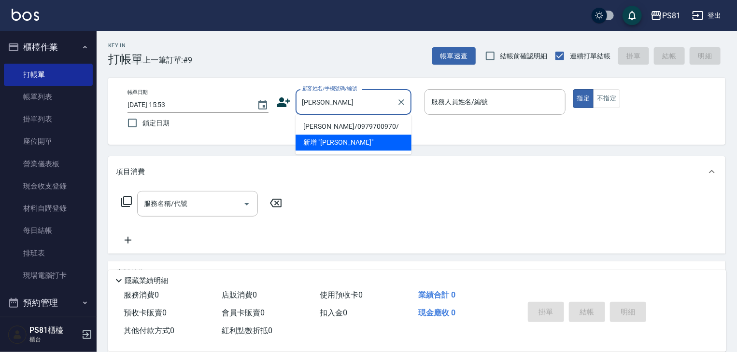
type input "[PERSON_NAME]/0979700970/"
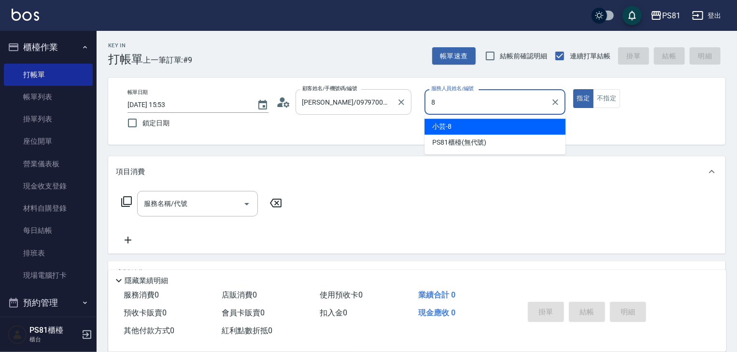
type input "小芸-8"
type button "true"
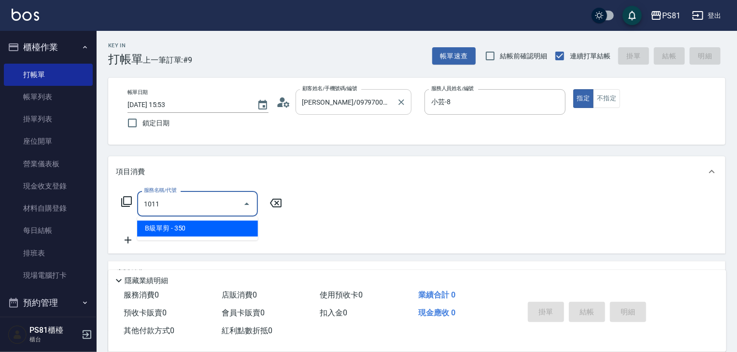
type input "B級單剪(1011)"
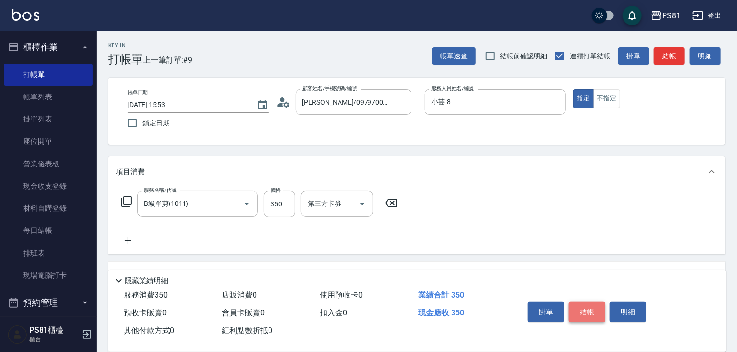
click at [582, 309] on button "結帳" at bounding box center [587, 312] width 36 height 20
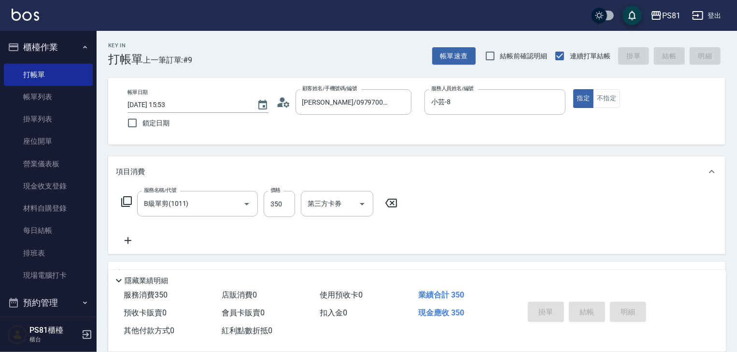
type input "[DATE] 15:57"
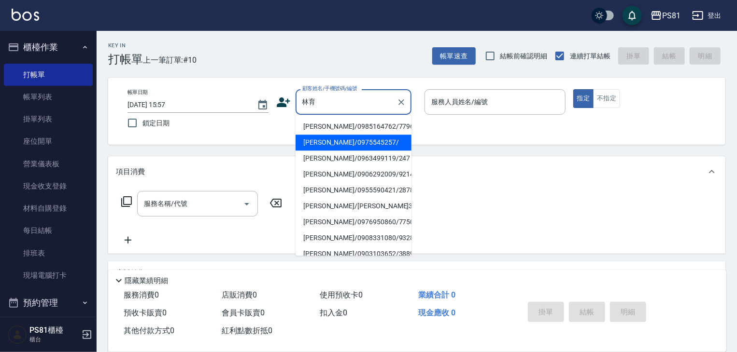
click at [341, 143] on li "[PERSON_NAME]/0975545257/" at bounding box center [353, 143] width 116 height 16
type input "[PERSON_NAME]/0975545257/"
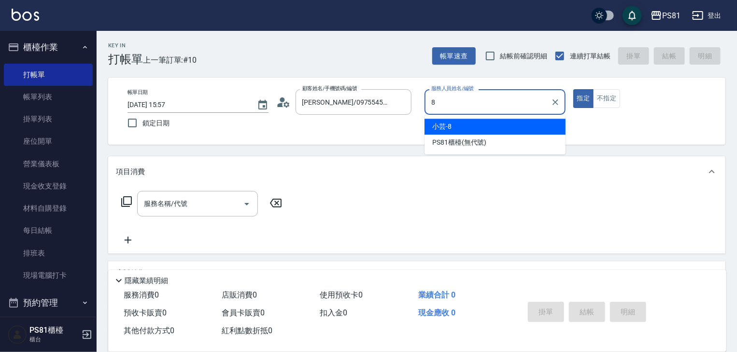
type input "小芸-8"
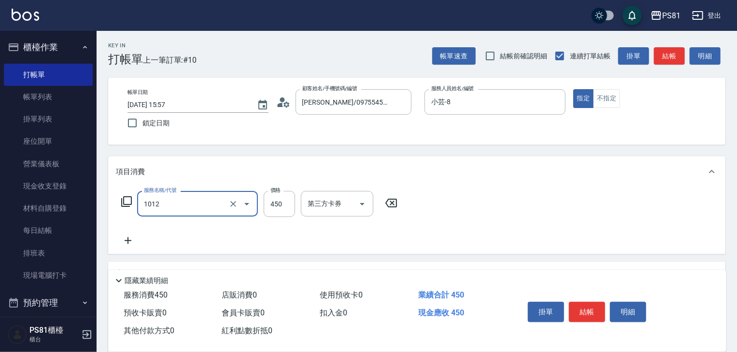
type input "B級洗剪(1012)"
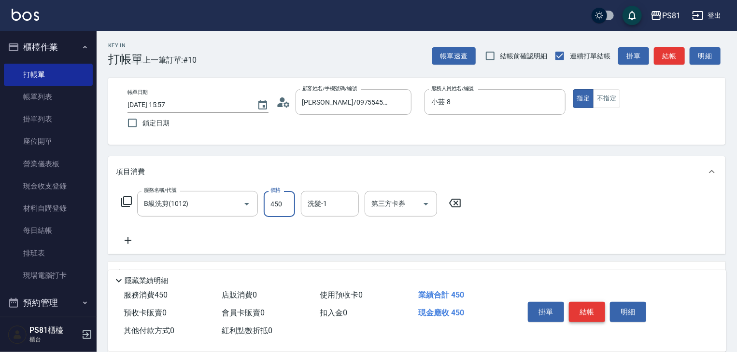
click at [584, 302] on button "結帳" at bounding box center [587, 312] width 36 height 20
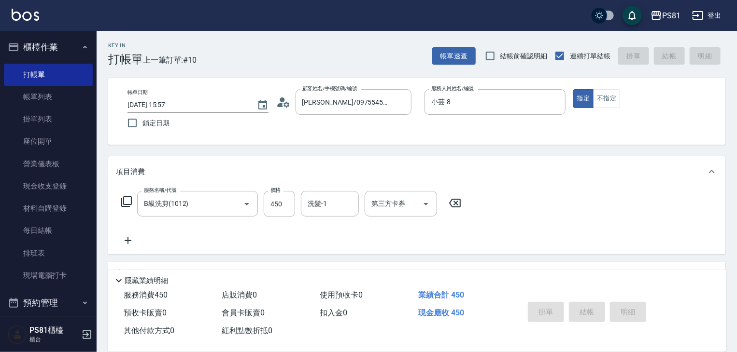
type input "[DATE] 16:24"
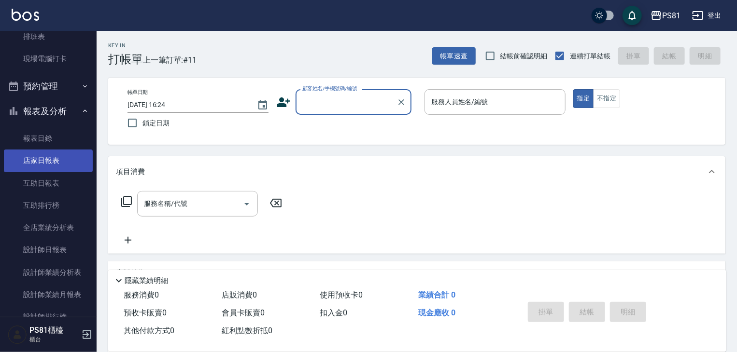
scroll to position [241, 0]
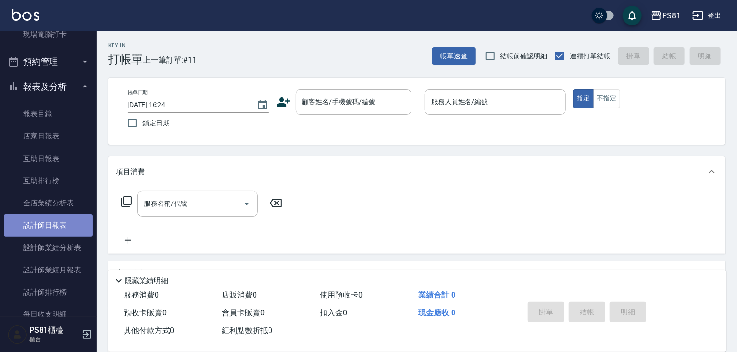
click at [64, 228] on link "設計師日報表" at bounding box center [48, 225] width 89 height 22
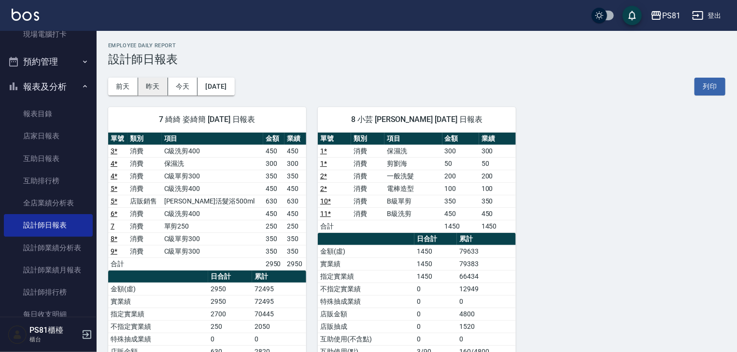
click at [154, 87] on button "昨天" at bounding box center [153, 87] width 30 height 18
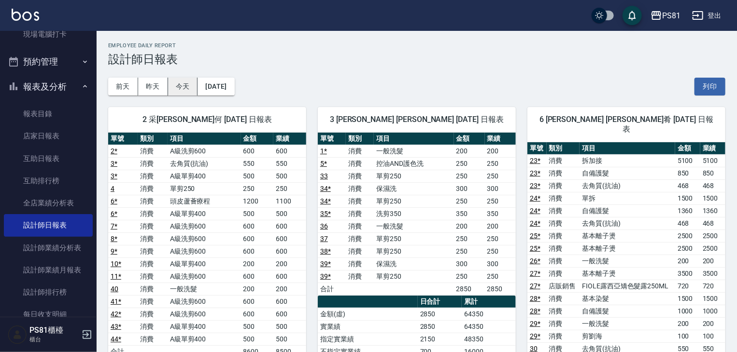
click at [184, 83] on button "今天" at bounding box center [183, 87] width 30 height 18
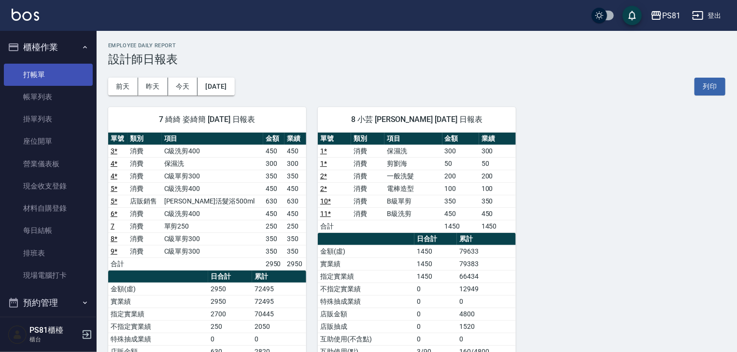
click at [34, 76] on link "打帳單" at bounding box center [48, 75] width 89 height 22
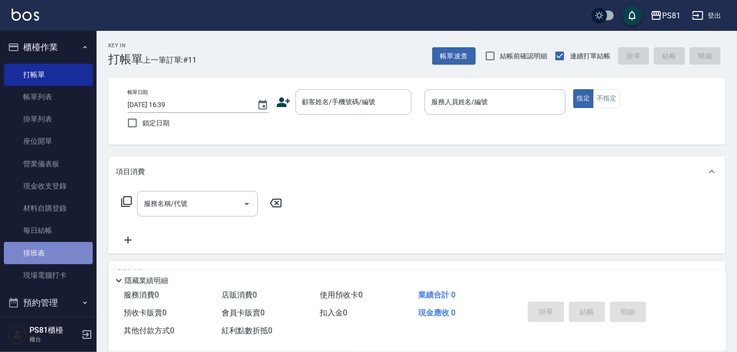
click at [71, 255] on link "排班表" at bounding box center [48, 253] width 89 height 22
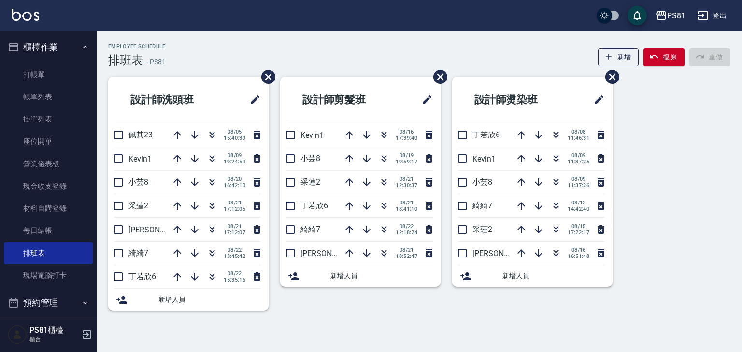
click at [158, 184] on p "小芸8" at bounding box center [146, 183] width 37 height 10
click at [211, 253] on icon "button" at bounding box center [212, 254] width 12 height 12
click at [30, 76] on link "打帳單" at bounding box center [48, 75] width 89 height 22
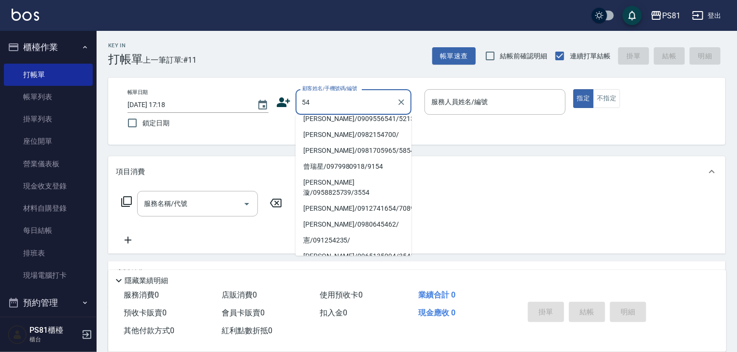
scroll to position [201, 0]
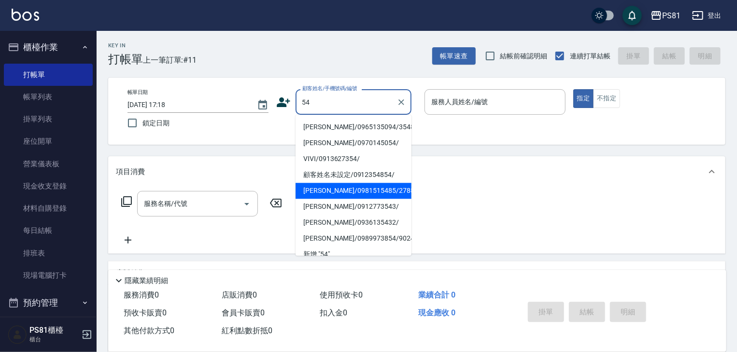
click at [367, 188] on ul "[PERSON_NAME]/0916978528/54 [PERSON_NAME]/0975545257/ [PERSON_NAME]/0916546725/…" at bounding box center [353, 185] width 116 height 141
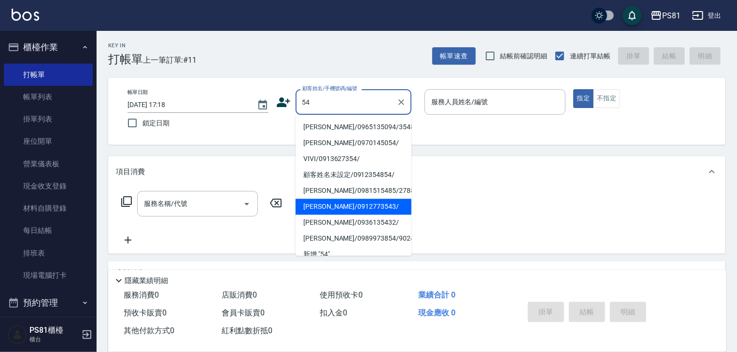
click at [367, 199] on li "[PERSON_NAME]/0912773543/" at bounding box center [353, 207] width 116 height 16
type input "[PERSON_NAME]/0912773543/"
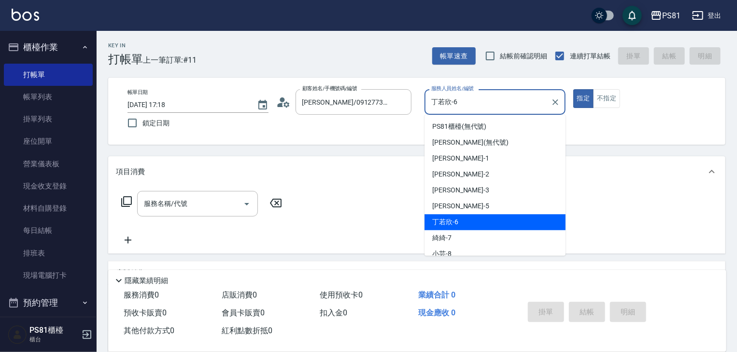
click at [438, 105] on input "丁若欣-6" at bounding box center [488, 102] width 118 height 17
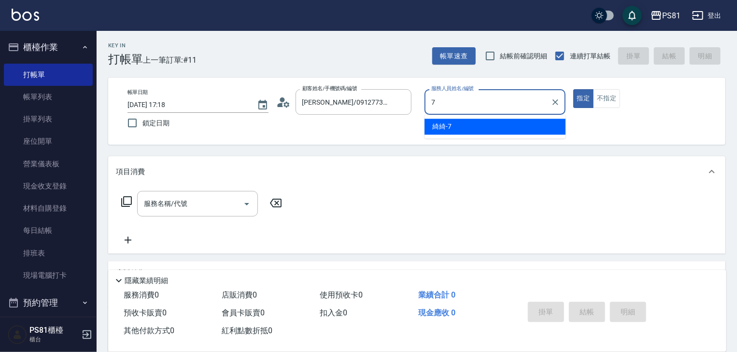
type input "綺綺-7"
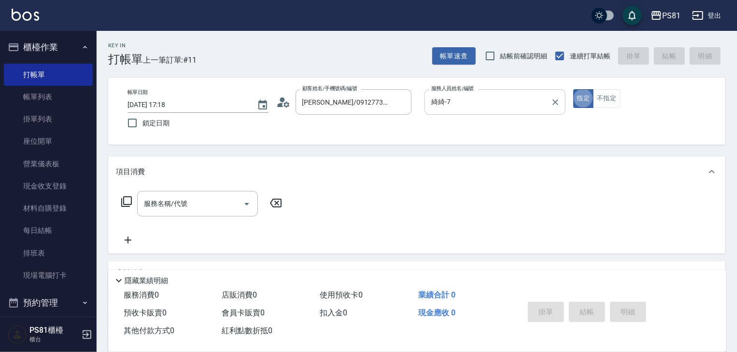
type button "true"
click at [149, 209] on input "服務名稱/代號" at bounding box center [190, 204] width 98 height 17
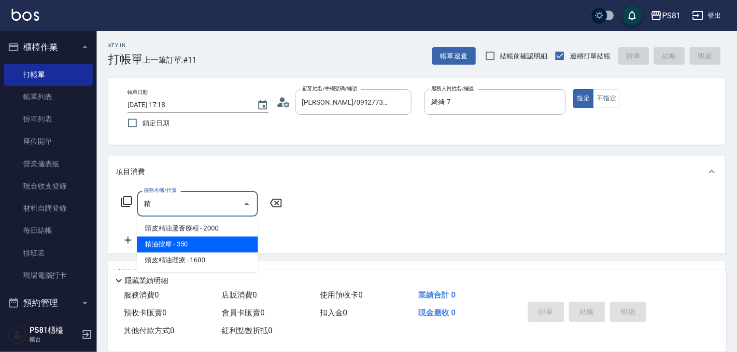
click at [182, 242] on span "精油按摩 - 350" at bounding box center [197, 245] width 121 height 16
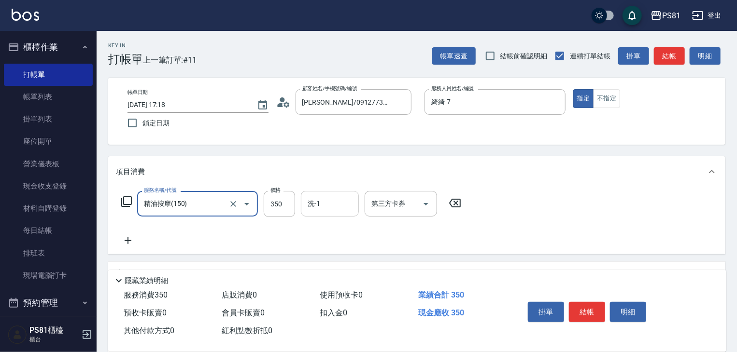
type input "精油按摩(150)"
click at [318, 203] on input "洗-1" at bounding box center [329, 204] width 49 height 17
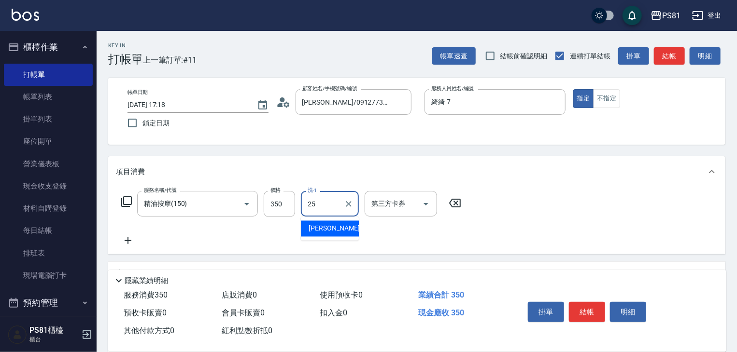
type input "[PERSON_NAME]-25"
click at [123, 242] on icon at bounding box center [128, 241] width 24 height 12
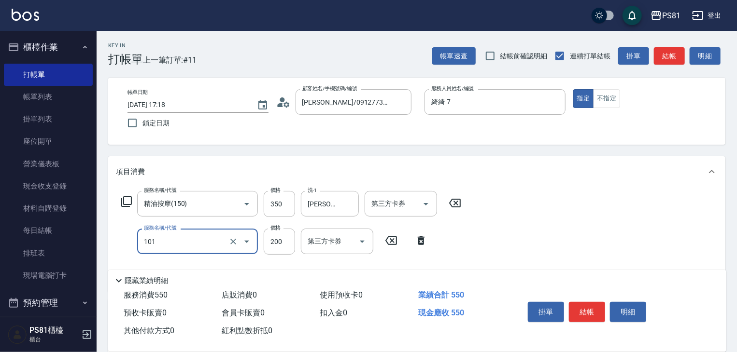
type input "一般洗髮(101)"
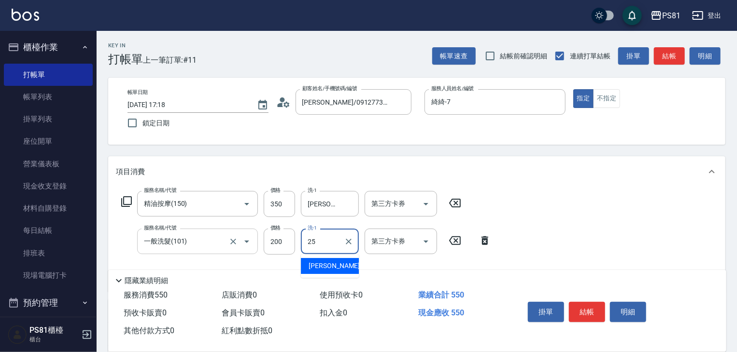
type input "25"
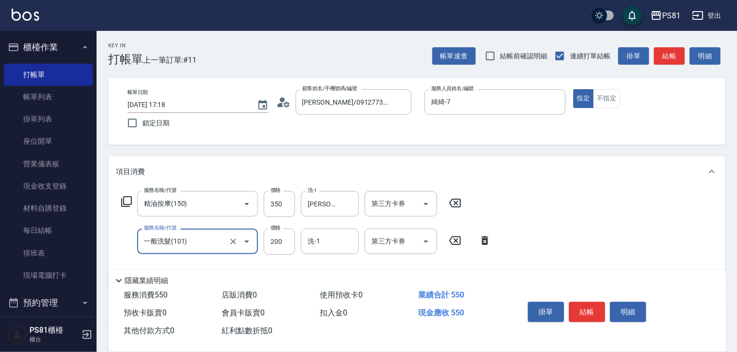
click at [158, 247] on input "一般洗髮(101)" at bounding box center [183, 241] width 85 height 17
type input "保濕洗(102)"
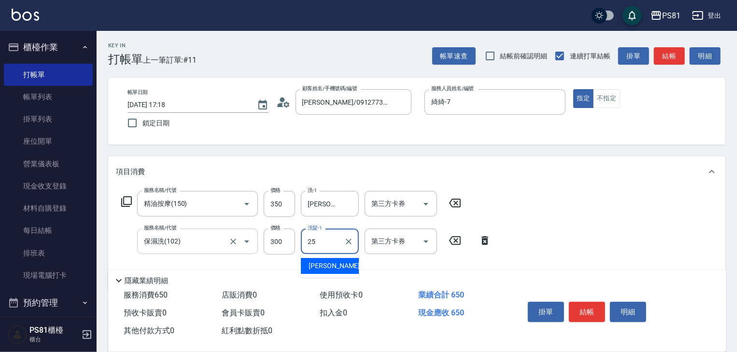
type input "[PERSON_NAME]-25"
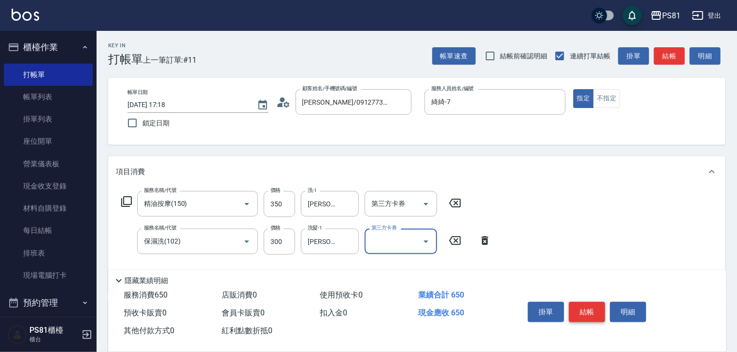
click at [580, 311] on button "結帳" at bounding box center [587, 312] width 36 height 20
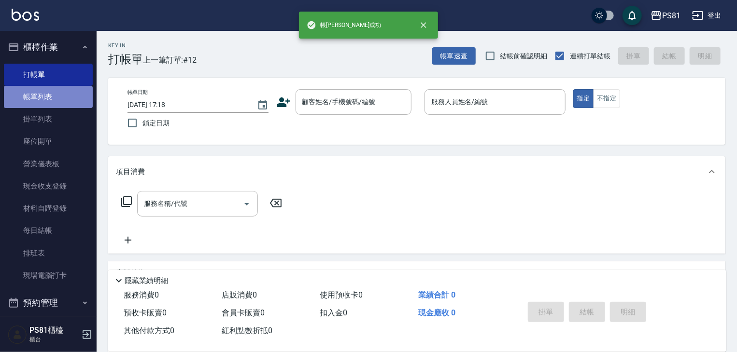
click at [61, 94] on link "帳單列表" at bounding box center [48, 97] width 89 height 22
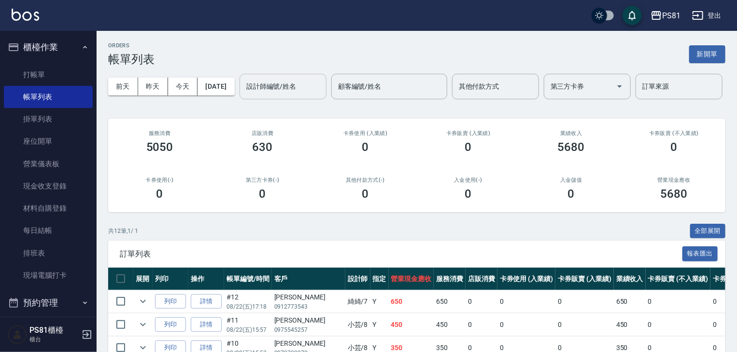
click at [244, 95] on input "設計師編號/姓名" at bounding box center [283, 86] width 78 height 17
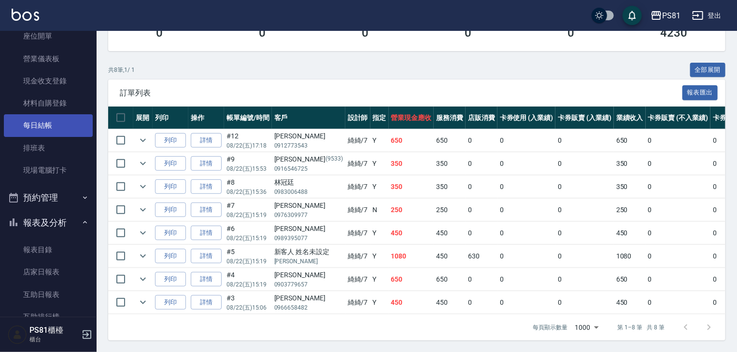
scroll to position [241, 0]
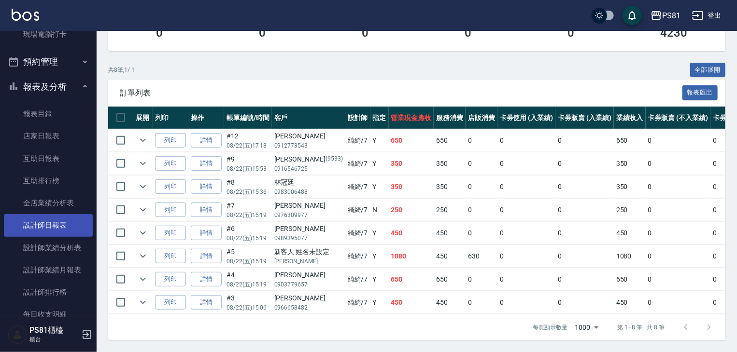
type input "綺綺-7"
click at [70, 223] on link "設計師日報表" at bounding box center [48, 225] width 89 height 22
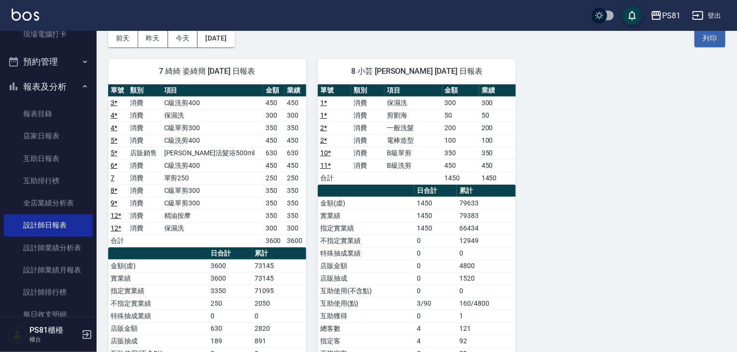
scroll to position [97, 0]
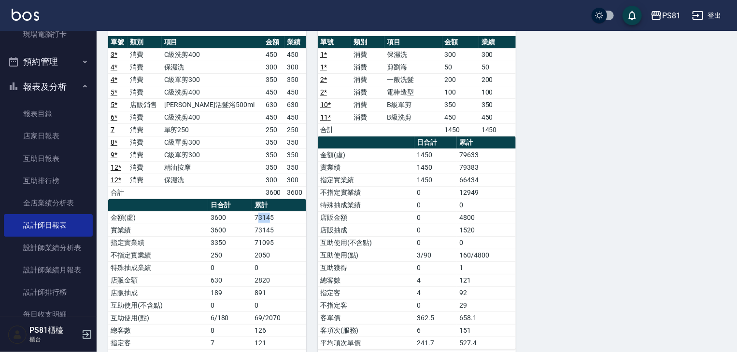
drag, startPoint x: 260, startPoint y: 217, endPoint x: 270, endPoint y: 220, distance: 10.0
click at [270, 220] on td "73145" at bounding box center [279, 217] width 54 height 13
click at [267, 216] on td "73145" at bounding box center [279, 217] width 54 height 13
click at [265, 216] on td "73145" at bounding box center [279, 217] width 54 height 13
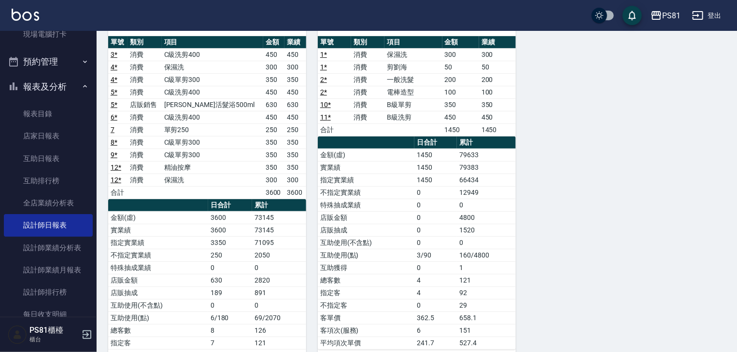
click at [263, 216] on td "73145" at bounding box center [279, 217] width 54 height 13
click at [259, 216] on td "73145" at bounding box center [279, 217] width 54 height 13
click at [266, 217] on td "73145" at bounding box center [279, 217] width 54 height 13
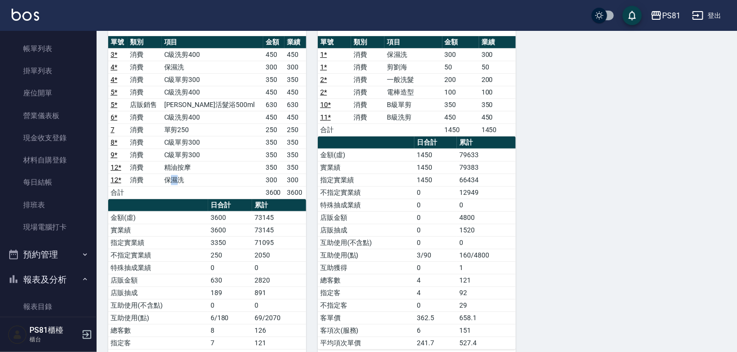
click at [183, 178] on td "保濕洗" at bounding box center [212, 180] width 101 height 13
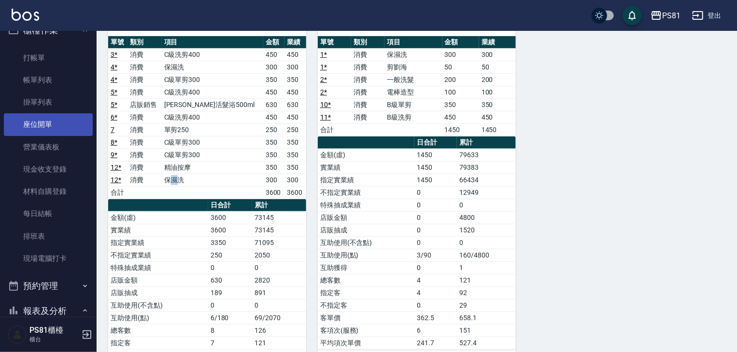
scroll to position [0, 0]
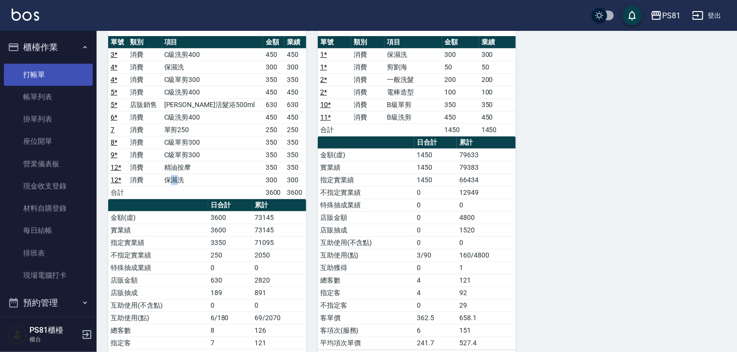
click at [59, 81] on link "打帳單" at bounding box center [48, 75] width 89 height 22
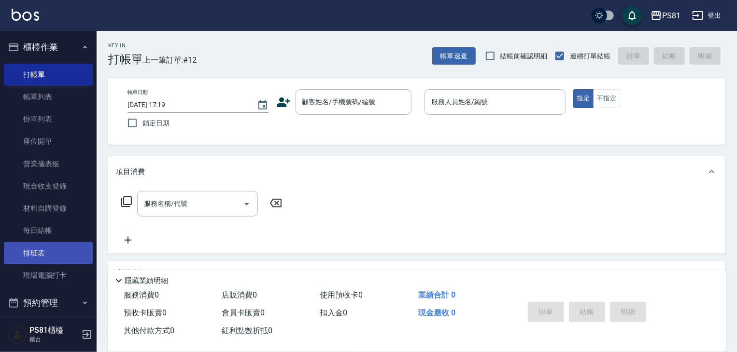
click at [60, 243] on link "排班表" at bounding box center [48, 253] width 89 height 22
